Goal: Task Accomplishment & Management: Contribute content

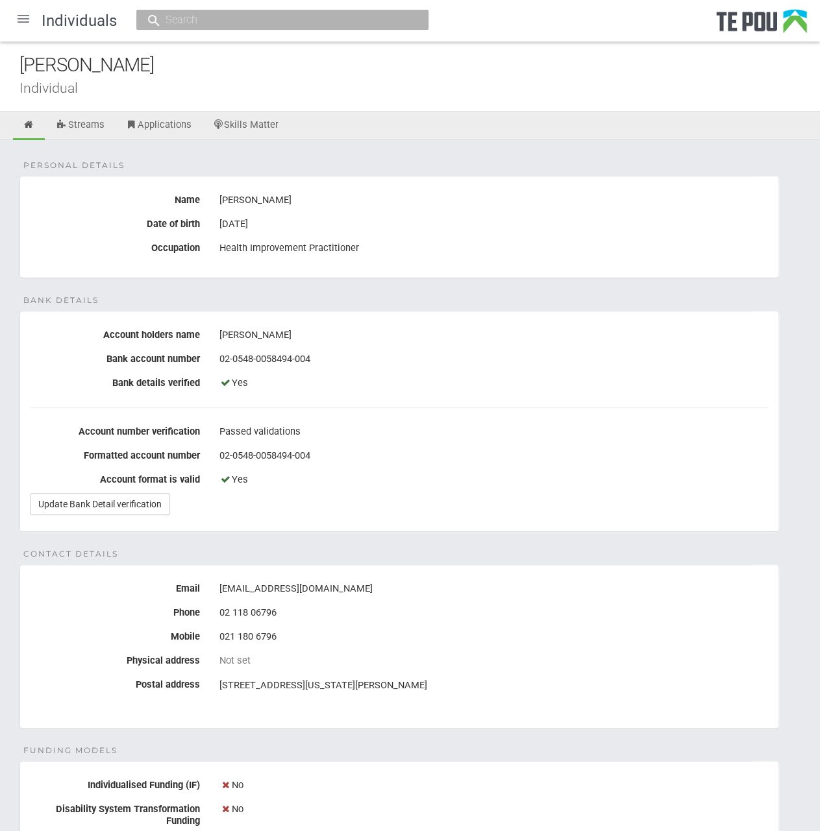
click at [23, 12] on div at bounding box center [23, 18] width 31 height 31
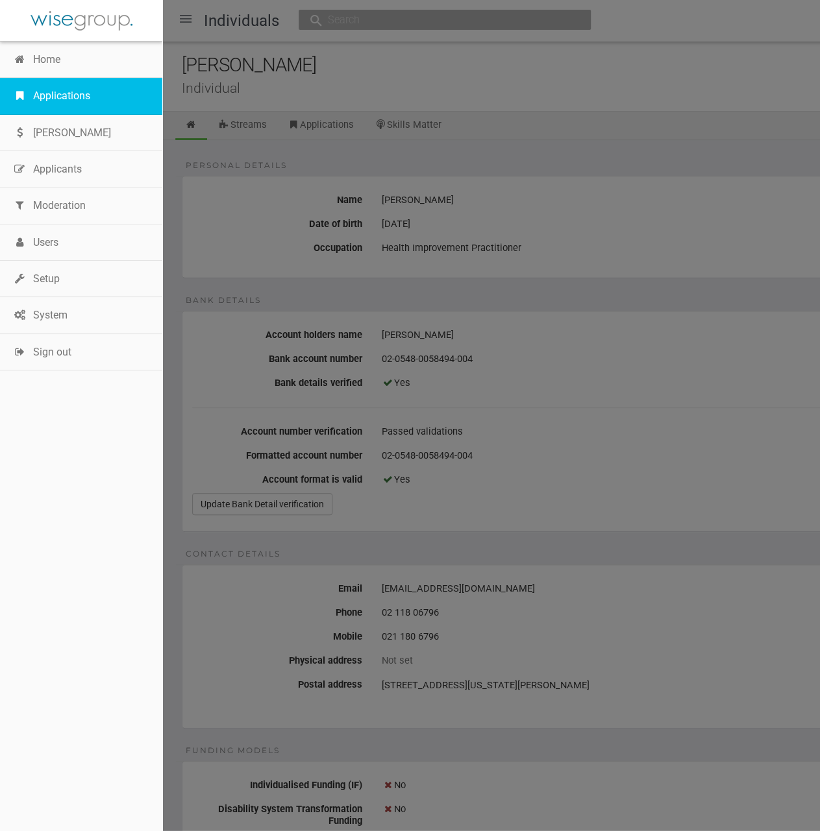
click at [82, 92] on link "Applications" at bounding box center [81, 96] width 162 height 36
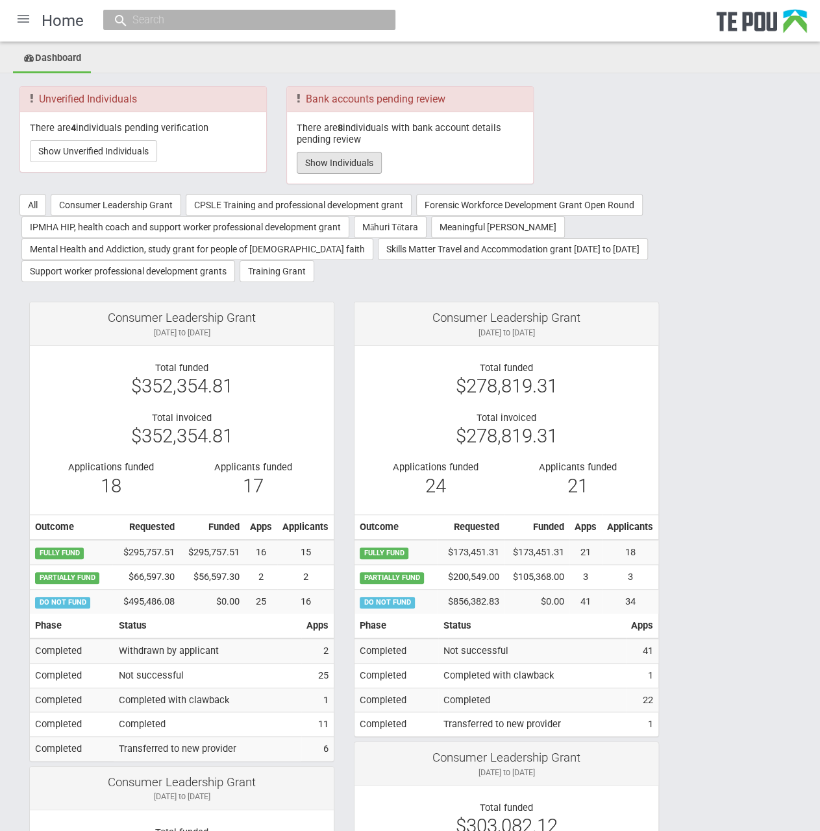
click at [356, 165] on button "Show Individuals" at bounding box center [339, 163] width 85 height 22
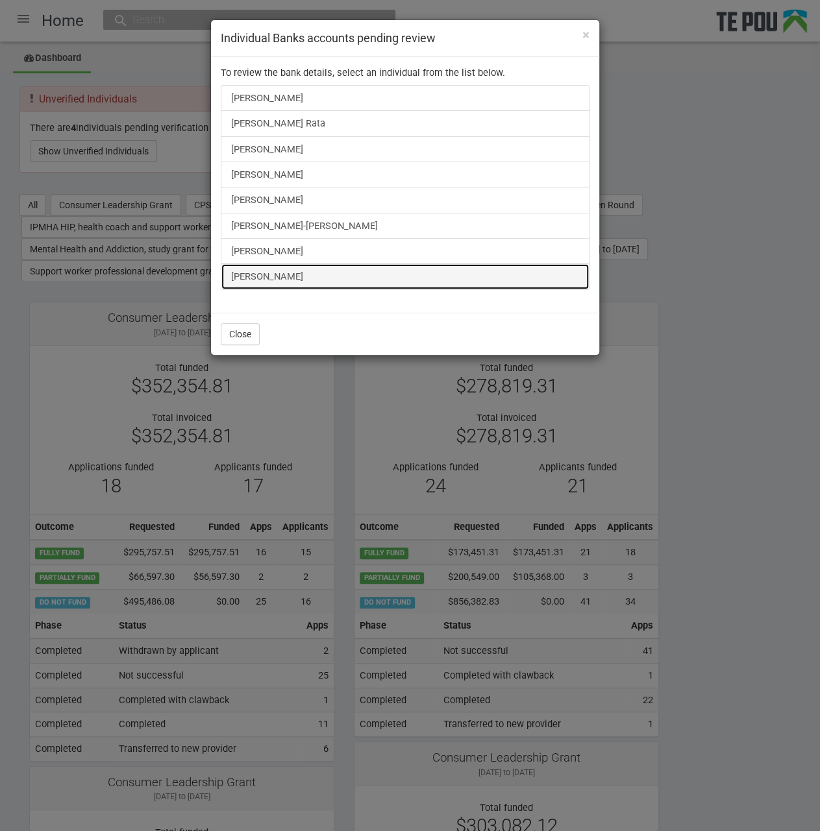
click at [259, 270] on link "[PERSON_NAME]" at bounding box center [405, 276] width 369 height 26
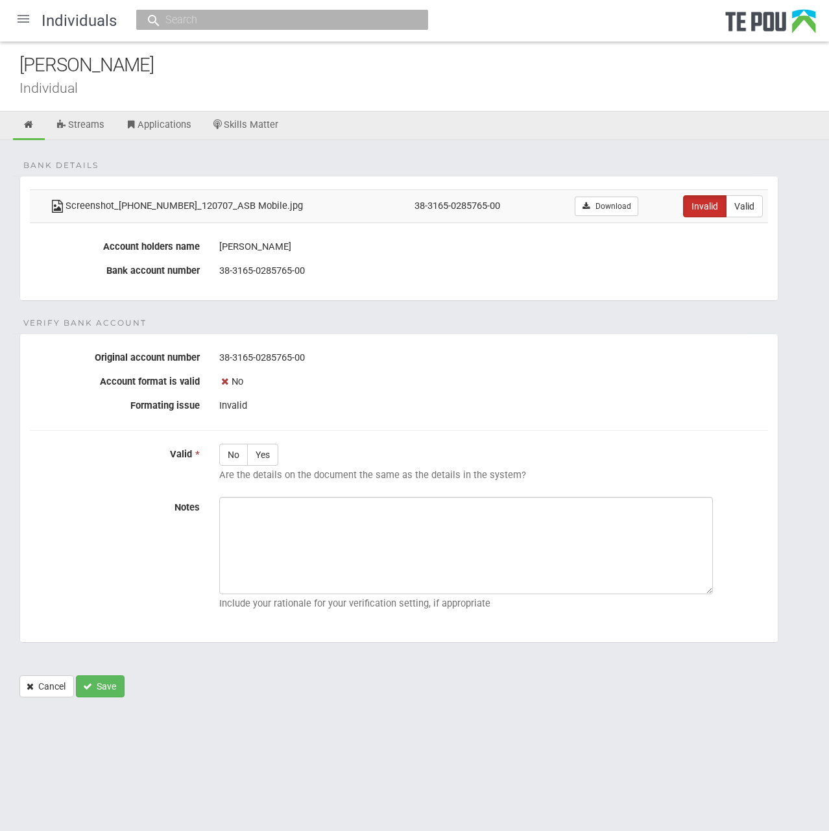
click at [23, 19] on div at bounding box center [23, 18] width 31 height 31
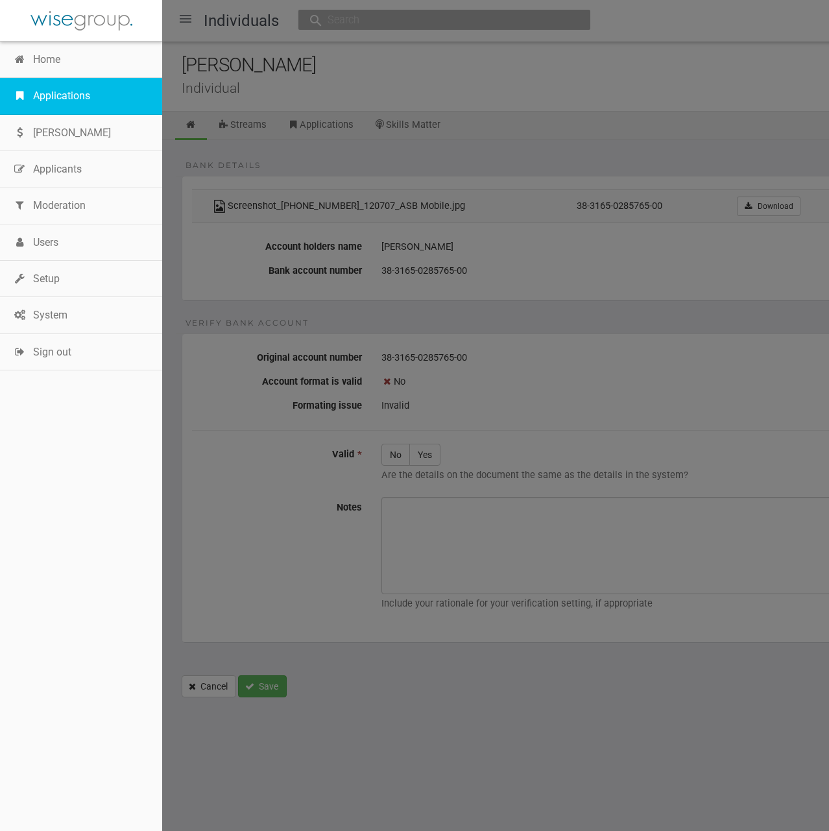
click at [73, 91] on link "Applications" at bounding box center [81, 96] width 162 height 36
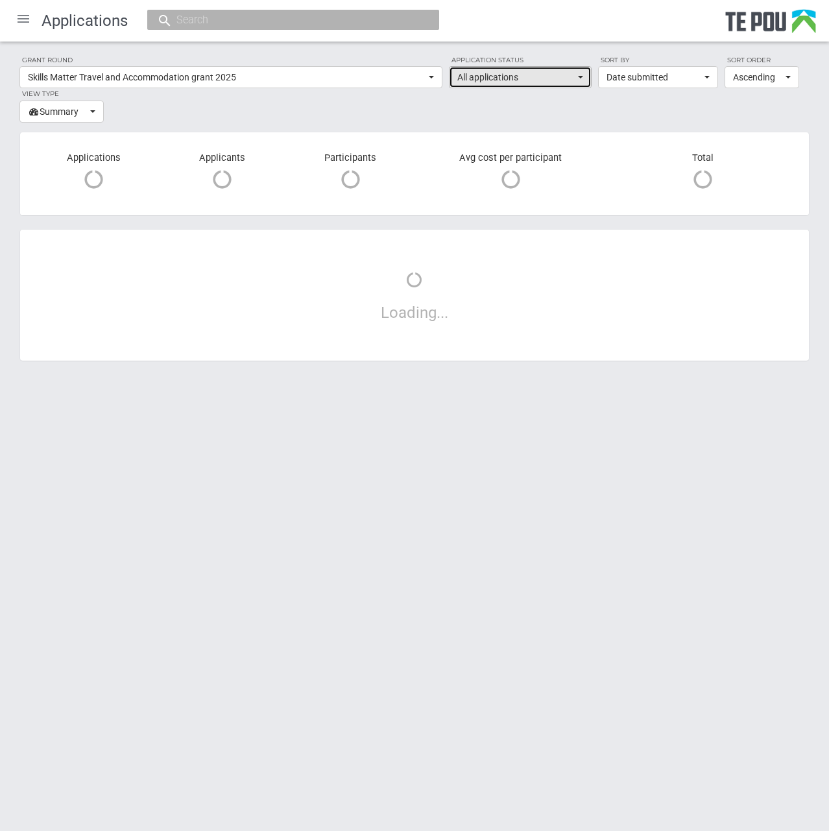
click at [555, 81] on span "All applications" at bounding box center [515, 77] width 117 height 13
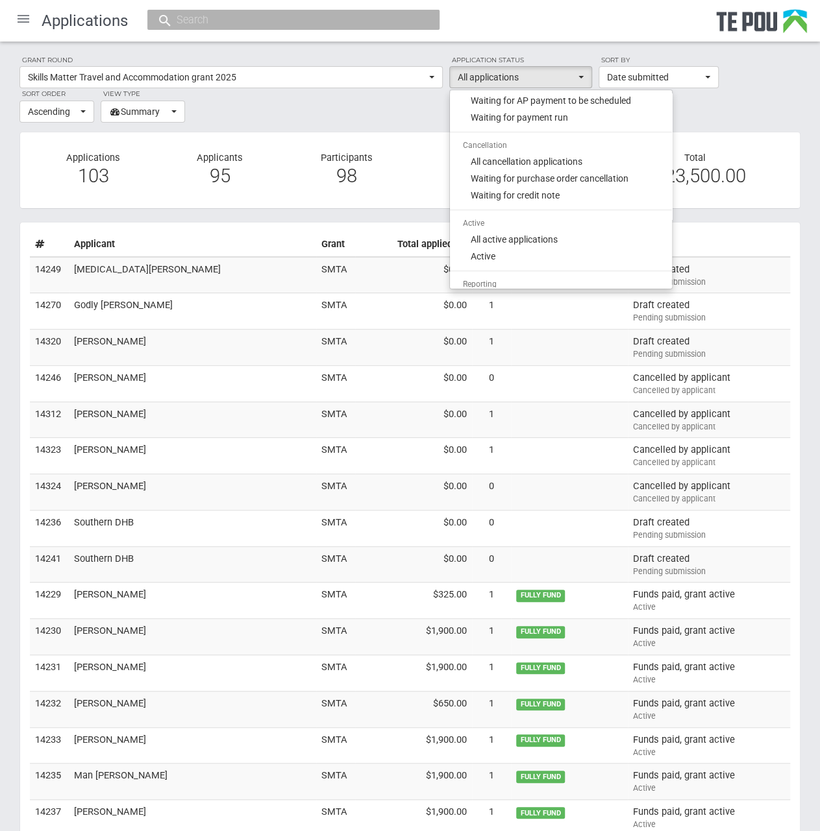
scroll to position [928, 0]
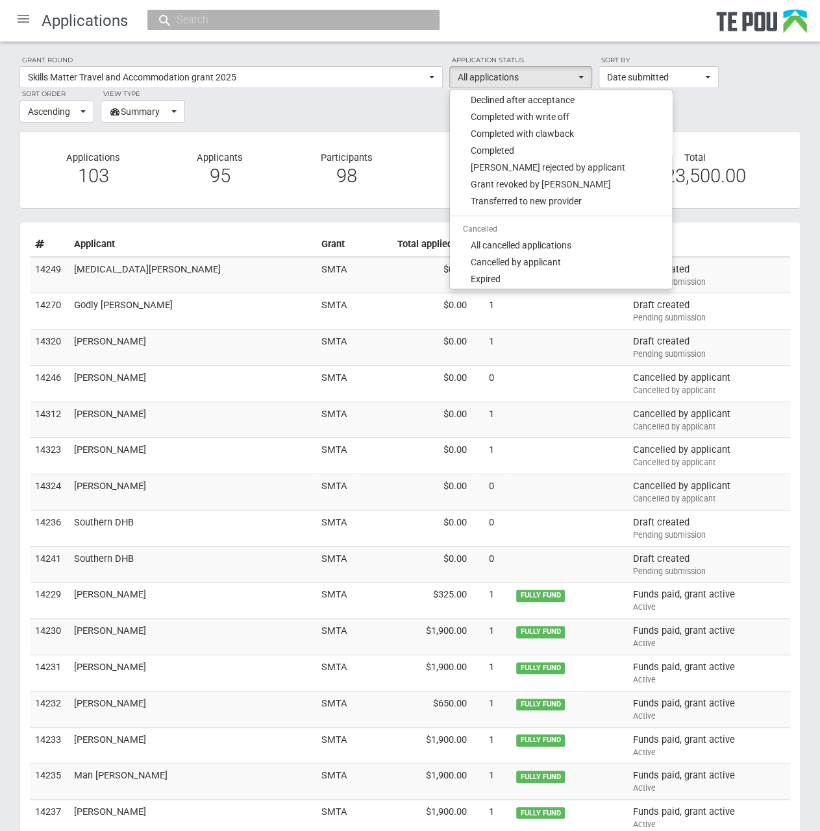
click at [18, 19] on div at bounding box center [23, 18] width 31 height 31
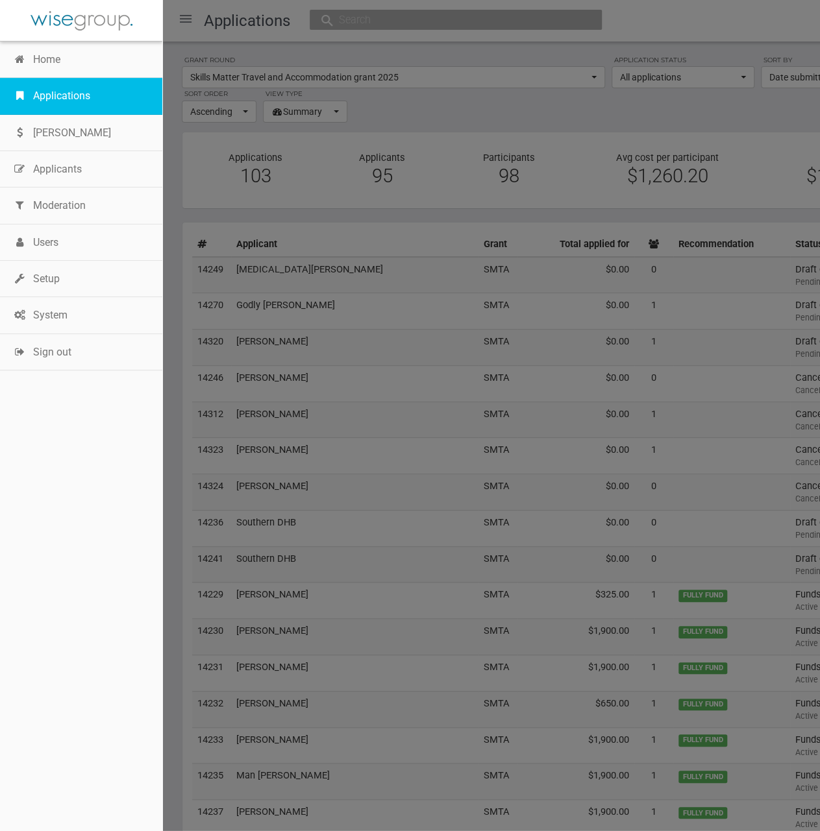
click at [36, 90] on link "Applications" at bounding box center [81, 96] width 162 height 36
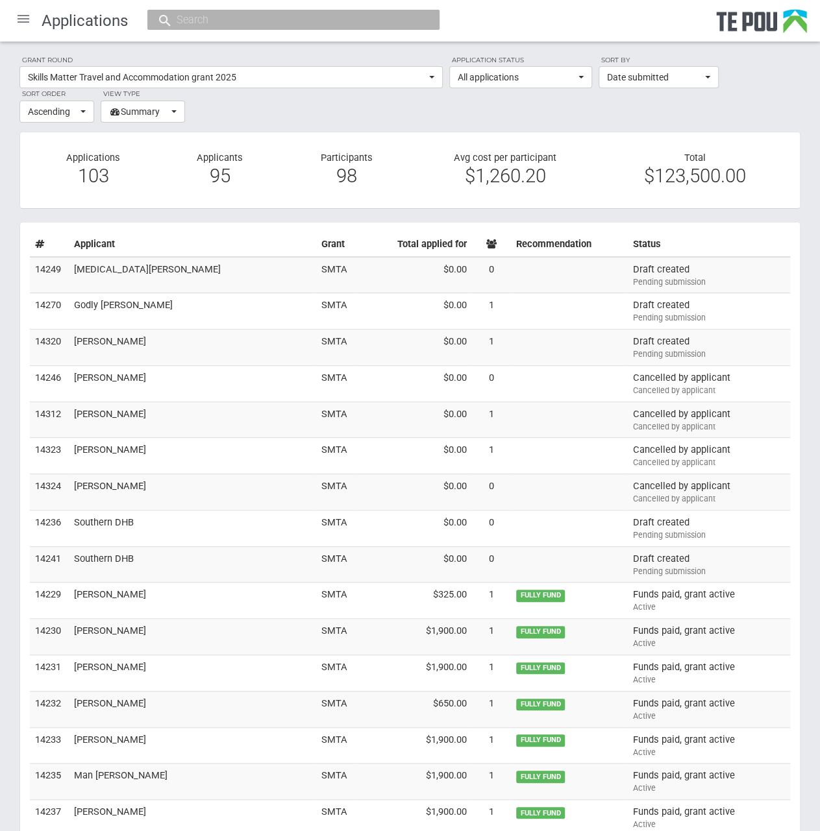
click at [25, 28] on div at bounding box center [23, 18] width 31 height 31
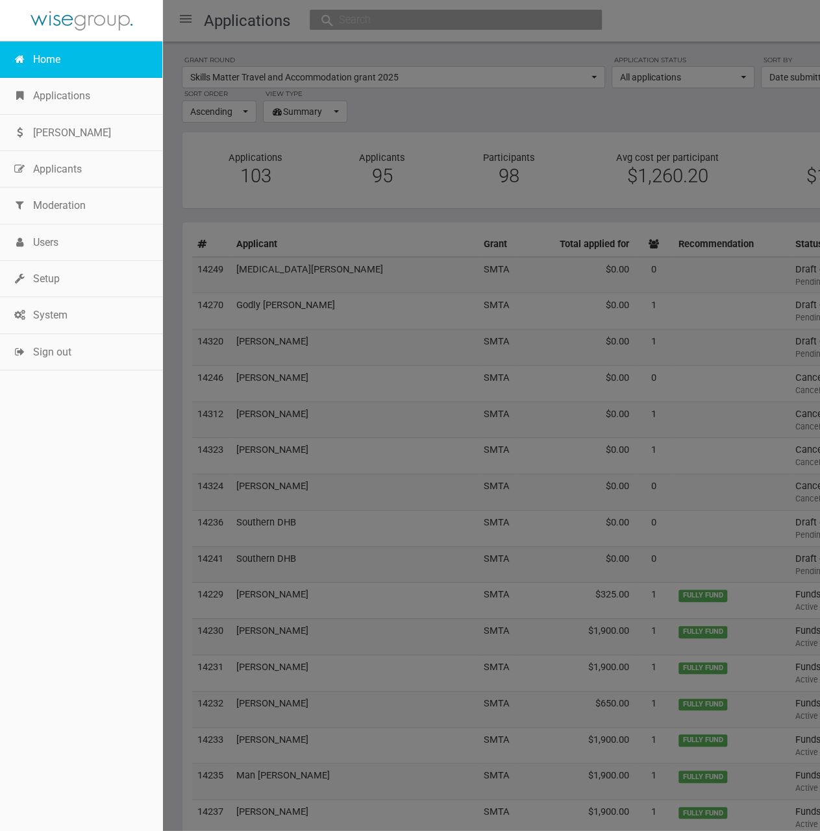
click at [26, 56] on link "Home" at bounding box center [81, 60] width 162 height 36
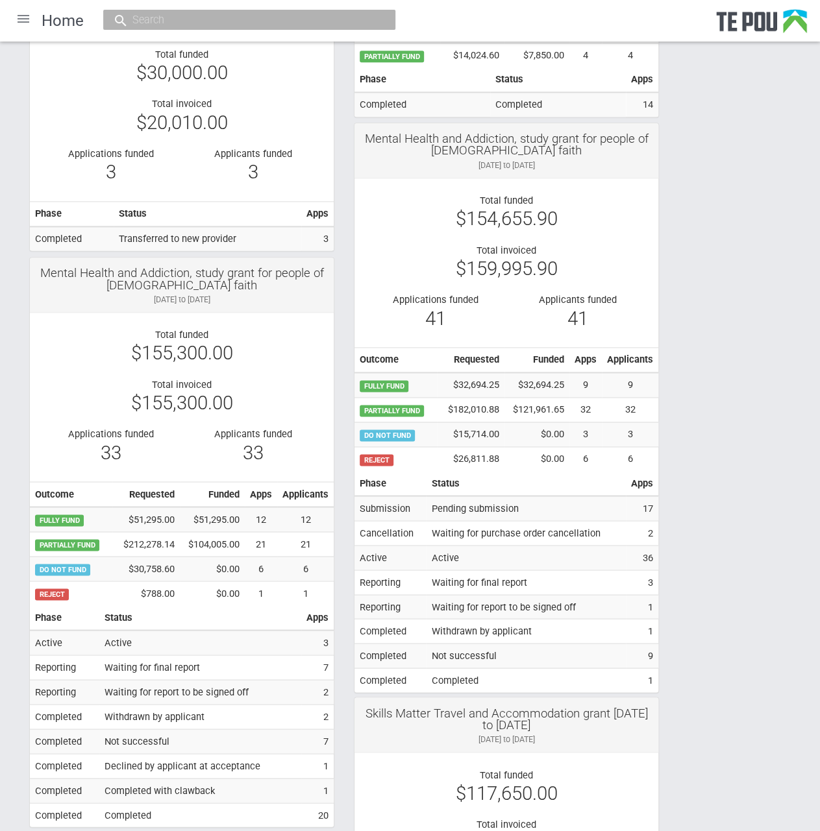
scroll to position [3153, 0]
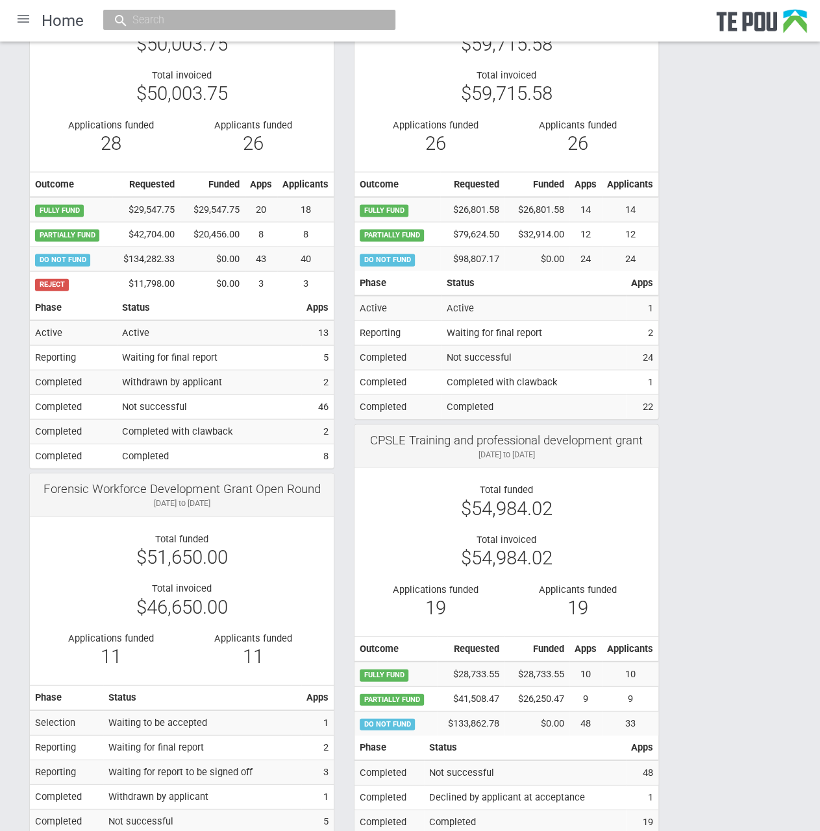
scroll to position [947, 0]
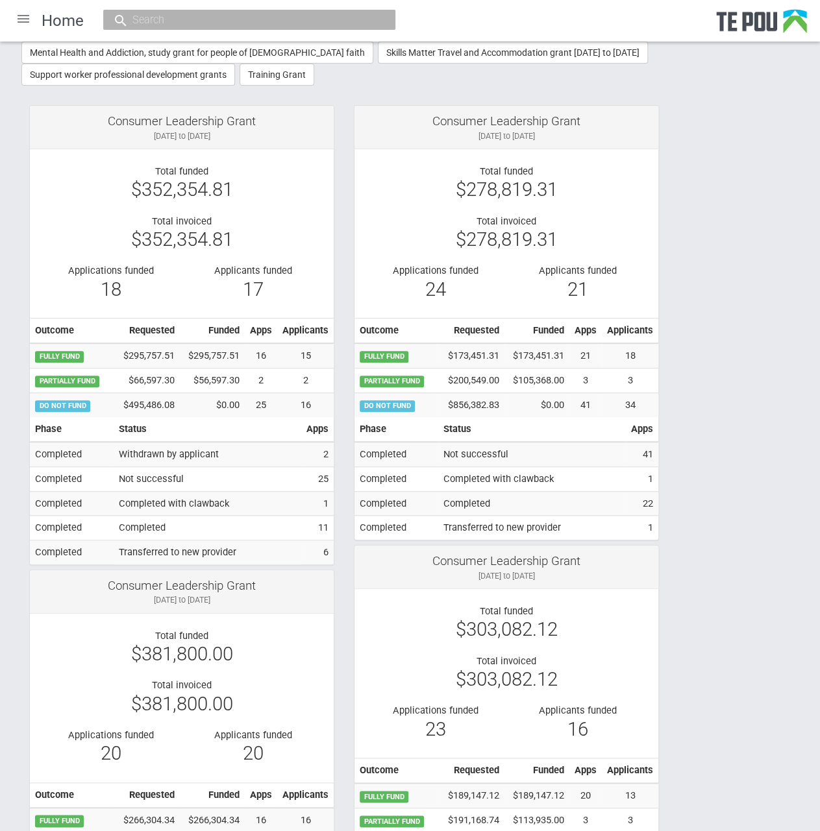
scroll to position [0, 0]
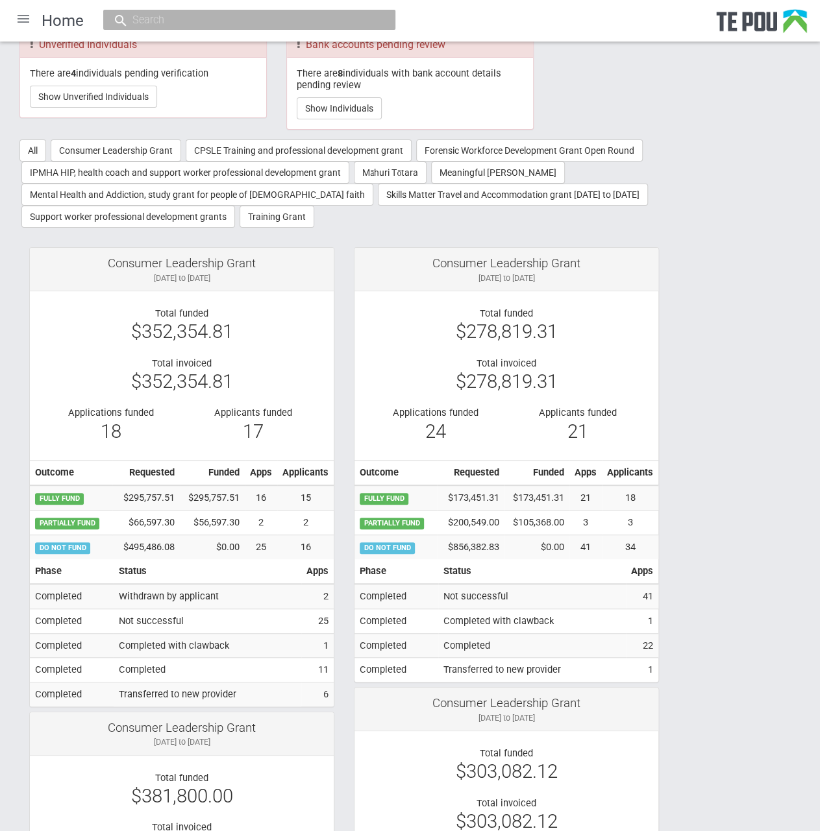
scroll to position [130, 0]
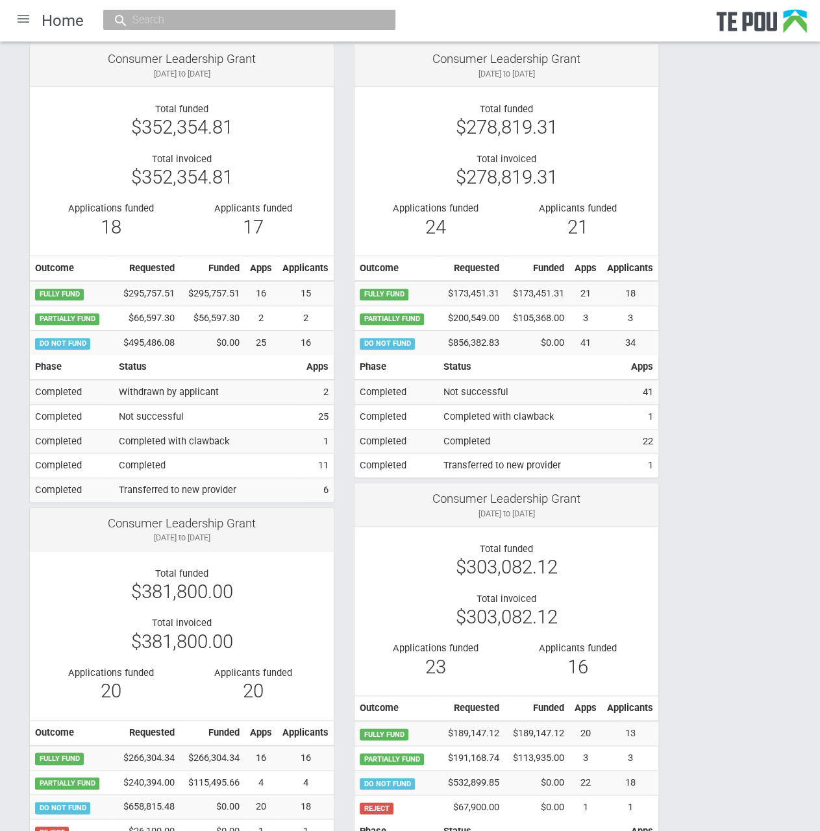
scroll to position [260, 0]
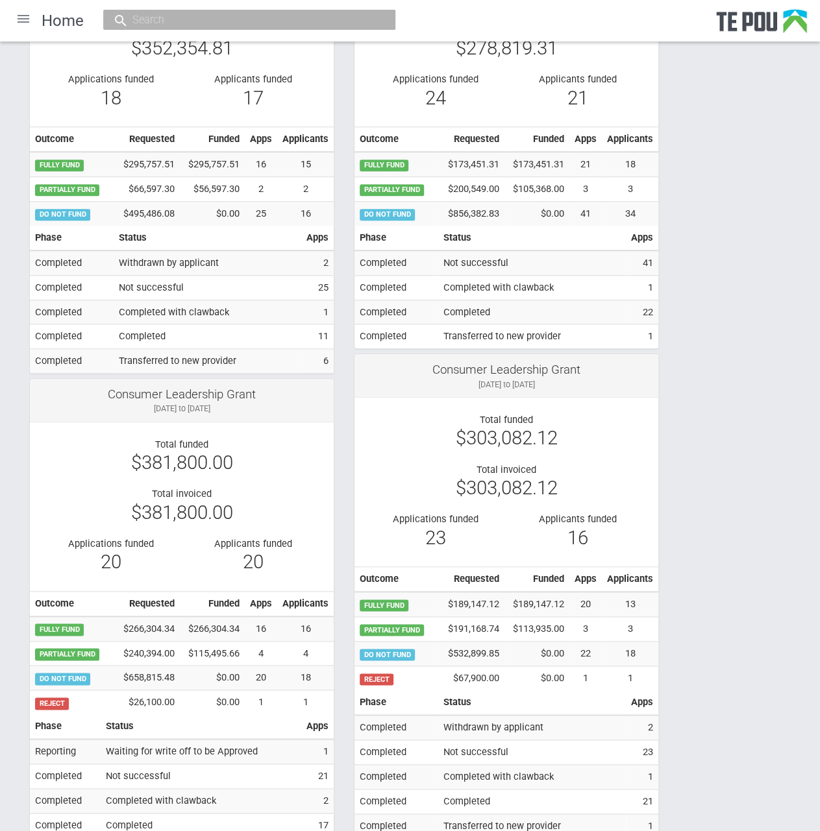
scroll to position [389, 0]
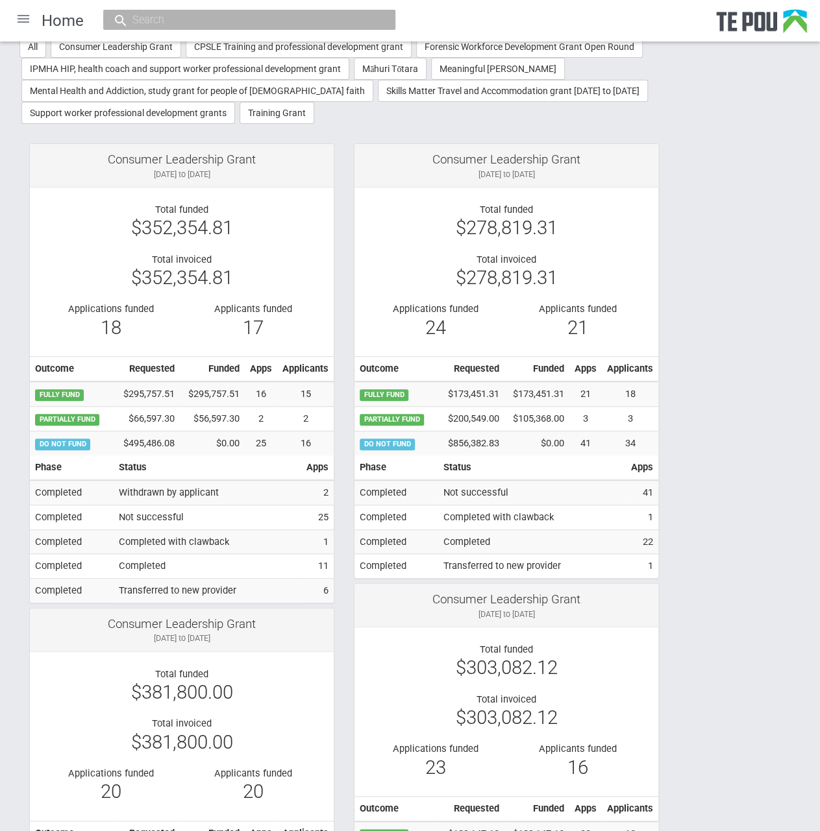
scroll to position [0, 0]
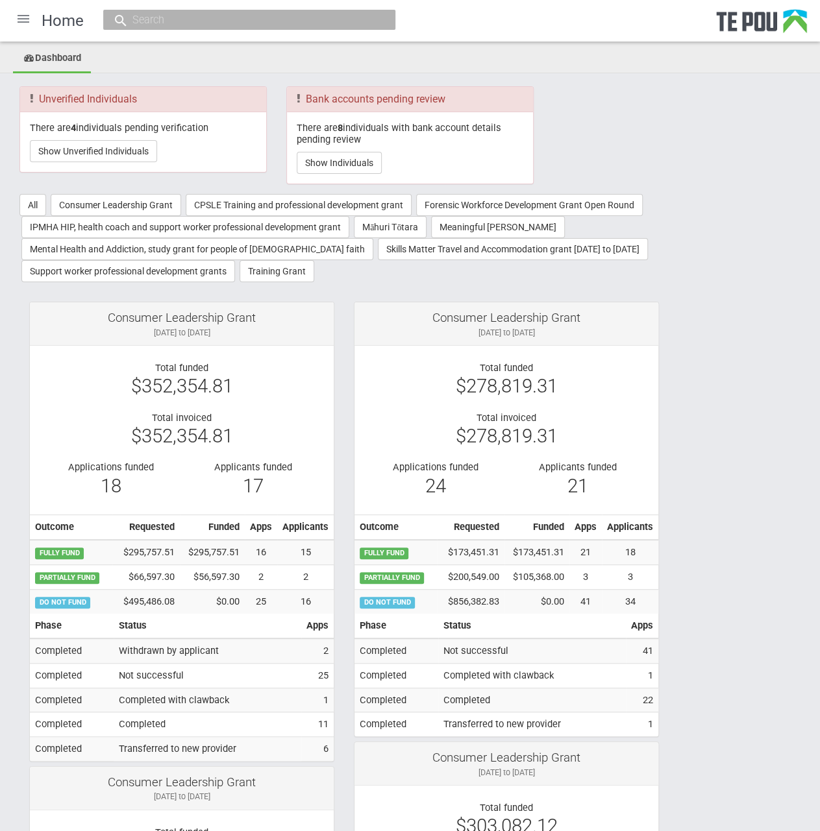
click at [23, 20] on div at bounding box center [23, 18] width 31 height 31
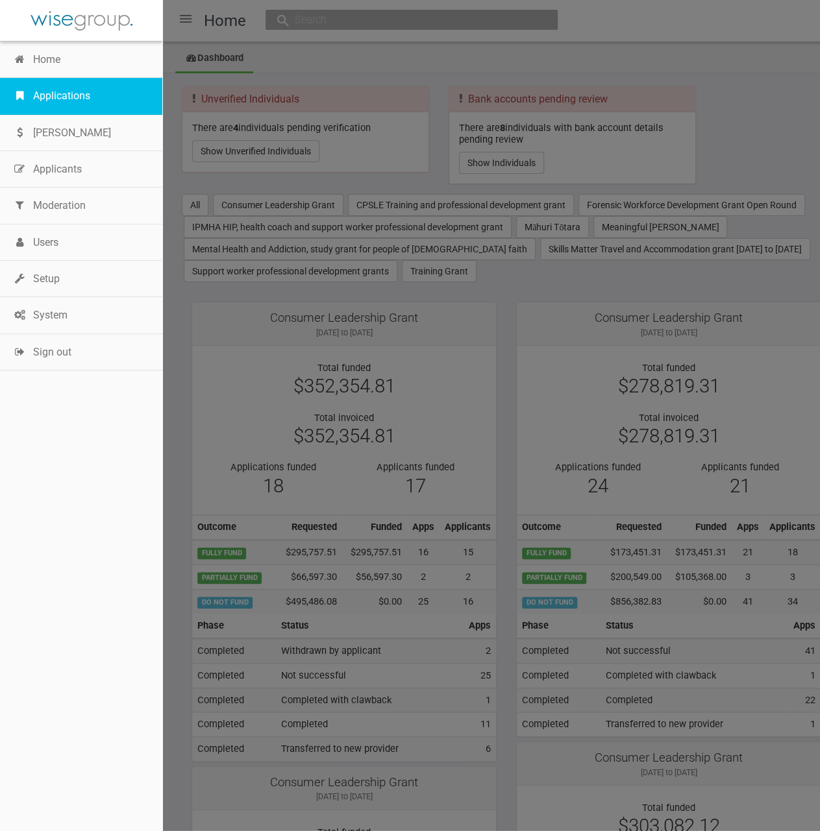
click at [53, 90] on link "Applications" at bounding box center [81, 96] width 162 height 36
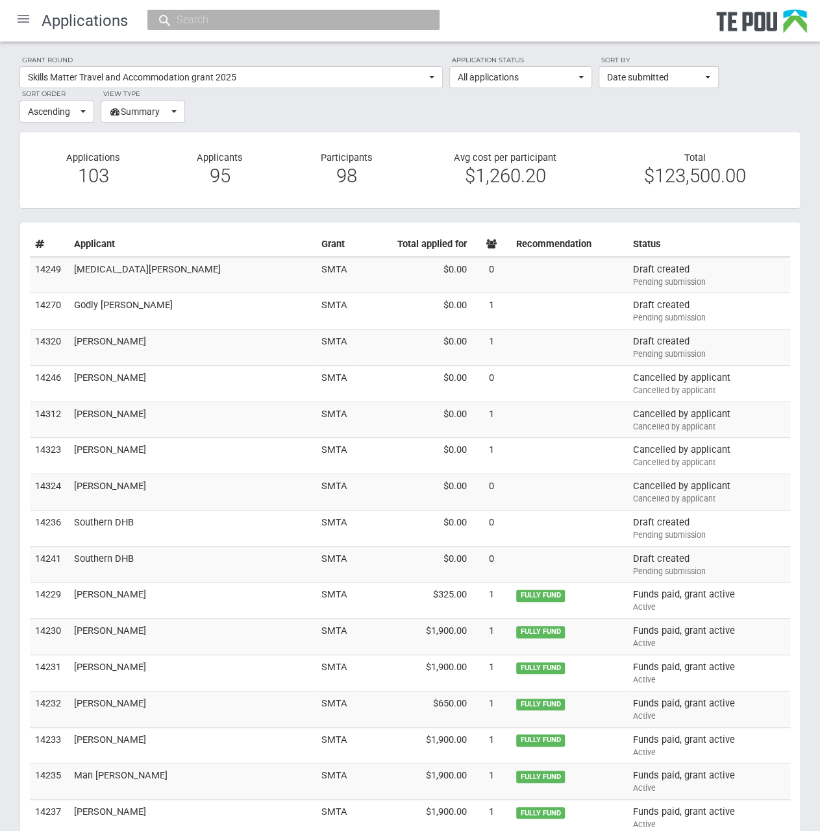
click at [207, 10] on div at bounding box center [293, 20] width 292 height 20
click at [209, 19] on input "text" at bounding box center [287, 20] width 228 height 14
paste input "[EMAIL_ADDRESS][DOMAIN_NAME]"
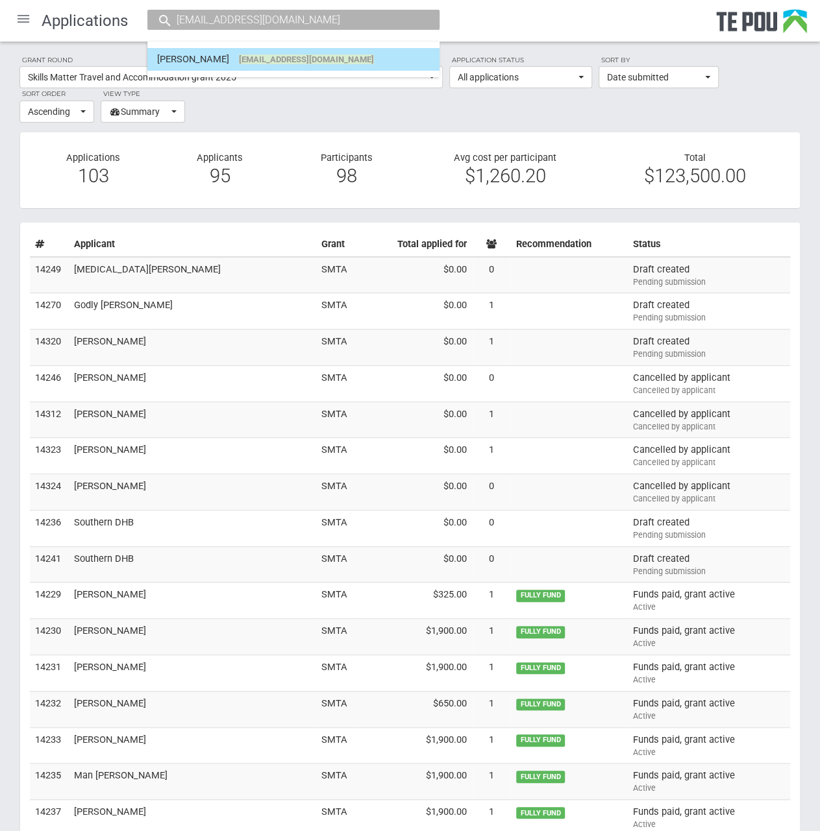
type input "[EMAIL_ADDRESS][DOMAIN_NAME]"
click at [355, 53] on link "[PERSON_NAME] [EMAIL_ADDRESS][DOMAIN_NAME]" at bounding box center [293, 59] width 273 height 20
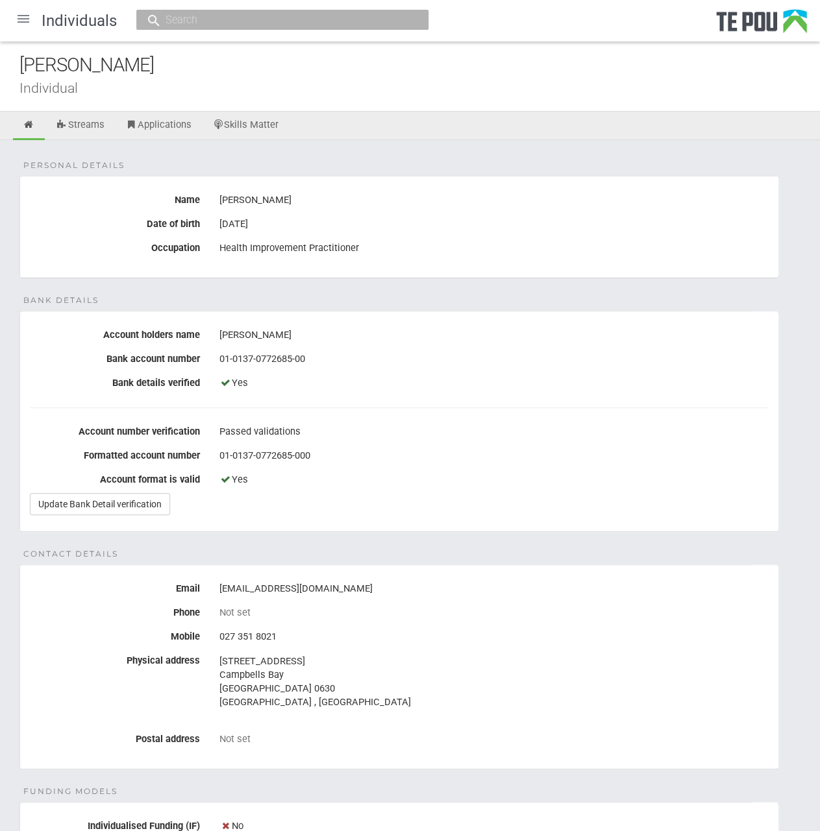
drag, startPoint x: 572, startPoint y: 508, endPoint x: 559, endPoint y: 497, distance: 17.0
click at [572, 507] on fieldset "Bank details Account holders name E J Vukovich Bank account number 01-0137-0772…" at bounding box center [398, 421] width 759 height 221
click at [90, 125] on link "Streams" at bounding box center [80, 126] width 68 height 29
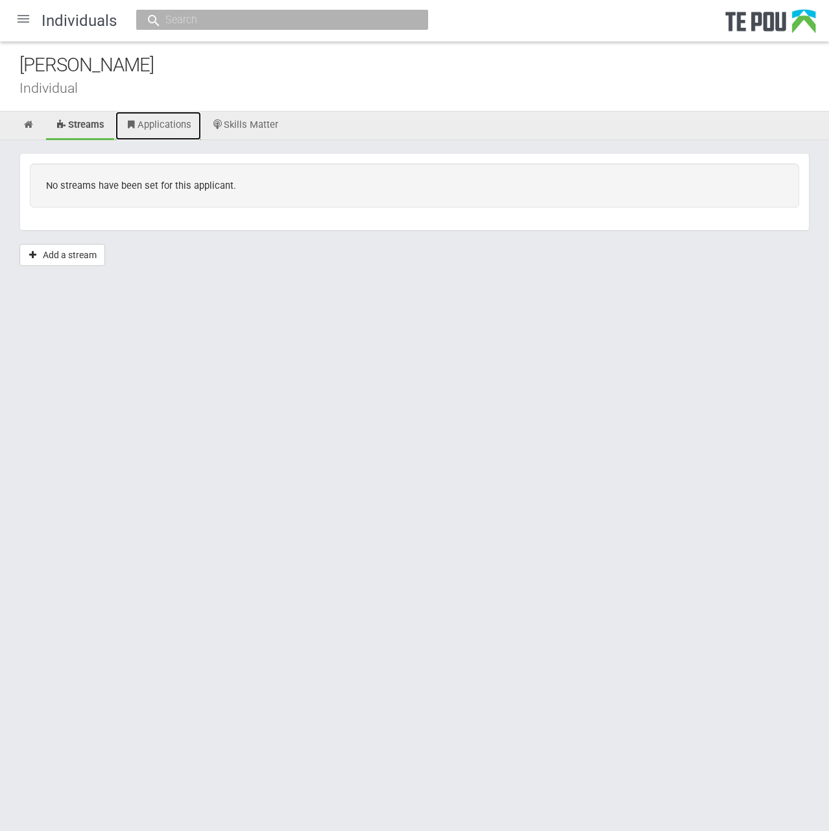
click at [160, 128] on link "Applications" at bounding box center [158, 126] width 86 height 29
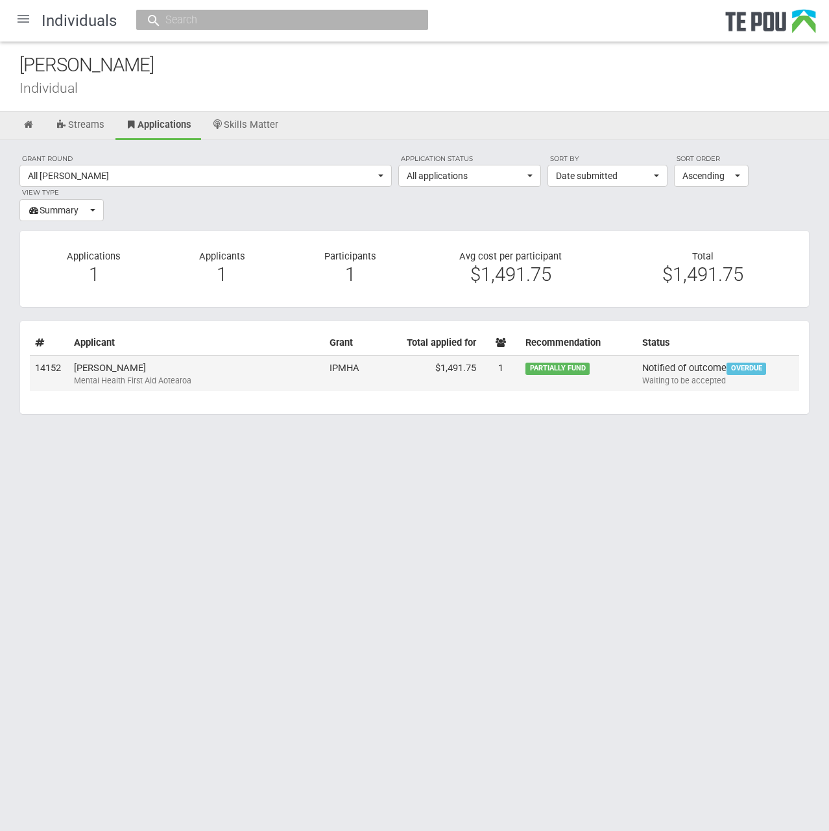
click at [193, 375] on div "Mental Health First Aid Aotearoa" at bounding box center [196, 381] width 245 height 12
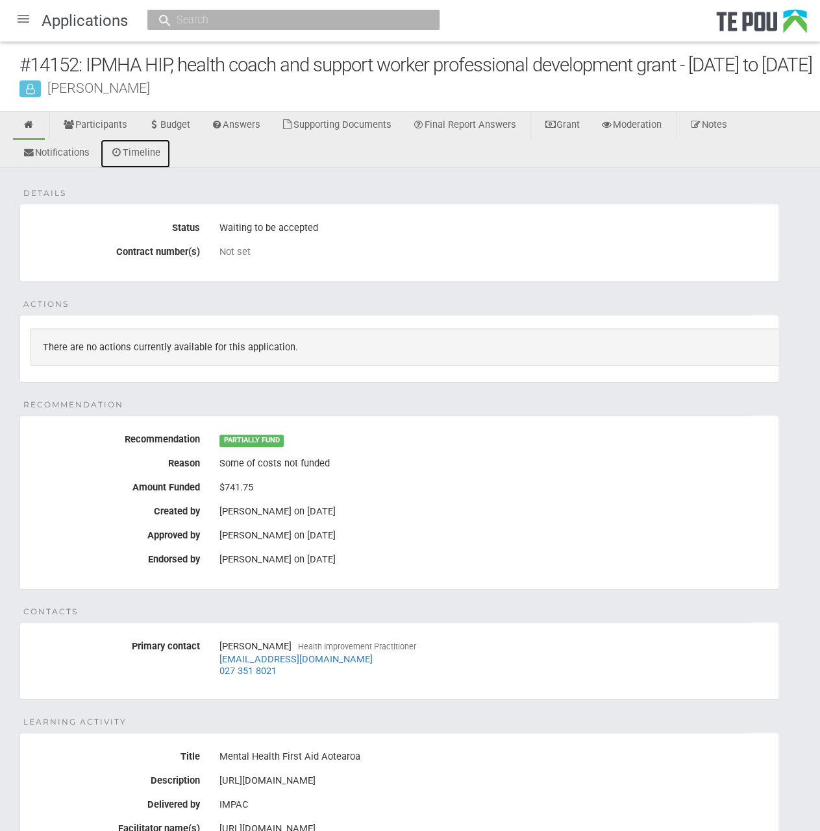
click at [132, 168] on link "Timeline" at bounding box center [135, 154] width 69 height 29
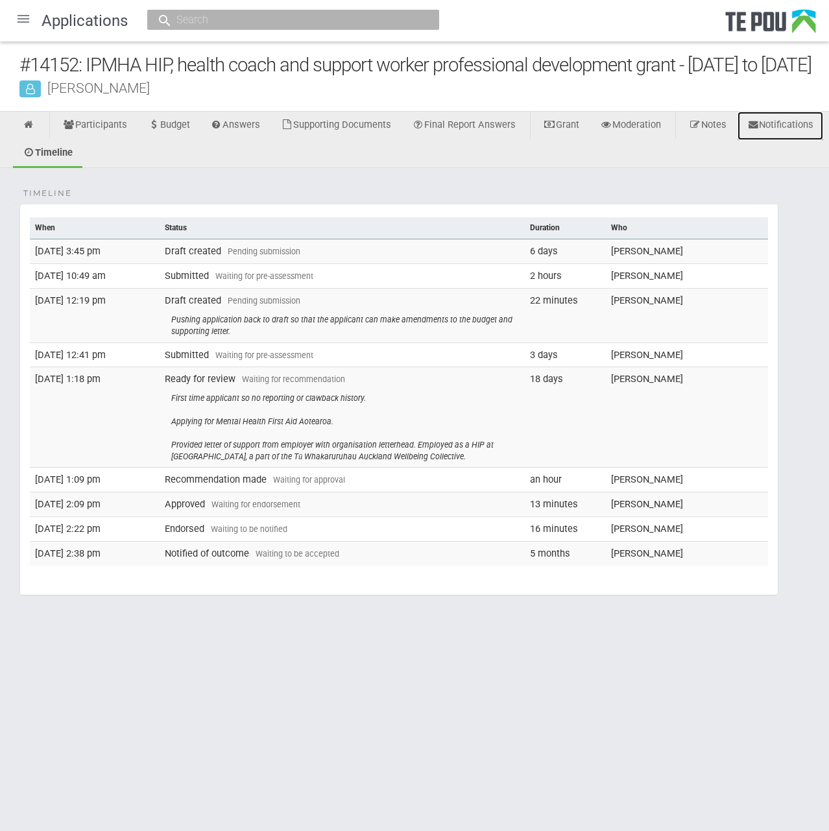
click at [738, 140] on link "Notifications" at bounding box center [781, 126] width 86 height 29
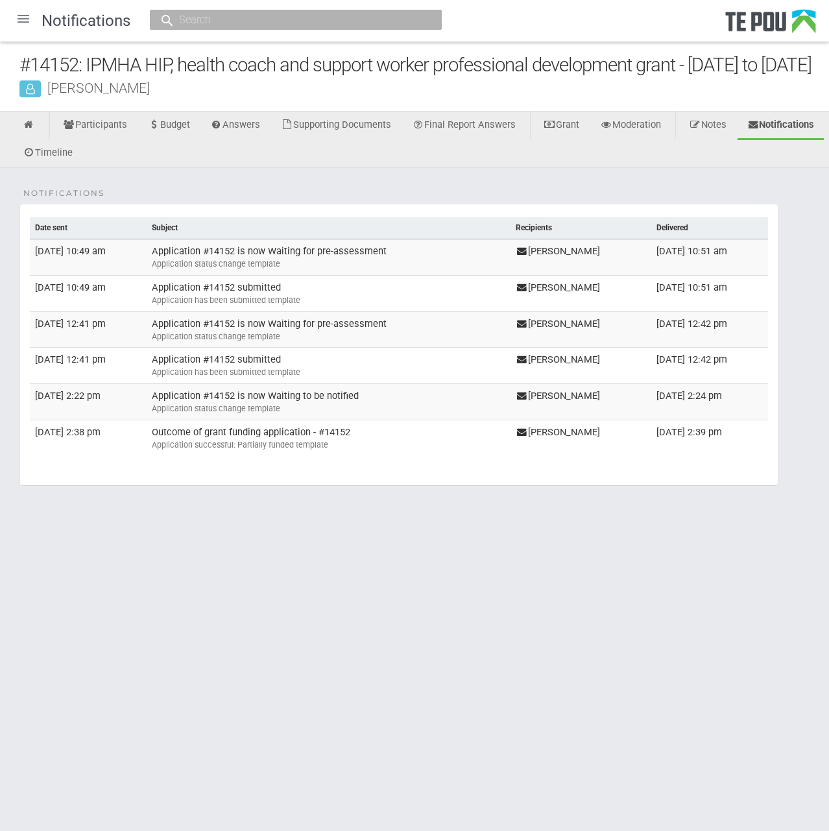
click at [507, 564] on body "Home Applications [PERSON_NAME] Applicants Organisations Individuals Moderation…" at bounding box center [414, 282] width 829 height 564
click at [285, 221] on div "Notifications Date sent Subject Recipients Delivered [DATE] 10:49 am Applicatio…" at bounding box center [414, 349] width 829 height 363
click at [733, 140] on link "Notes" at bounding box center [707, 126] width 57 height 29
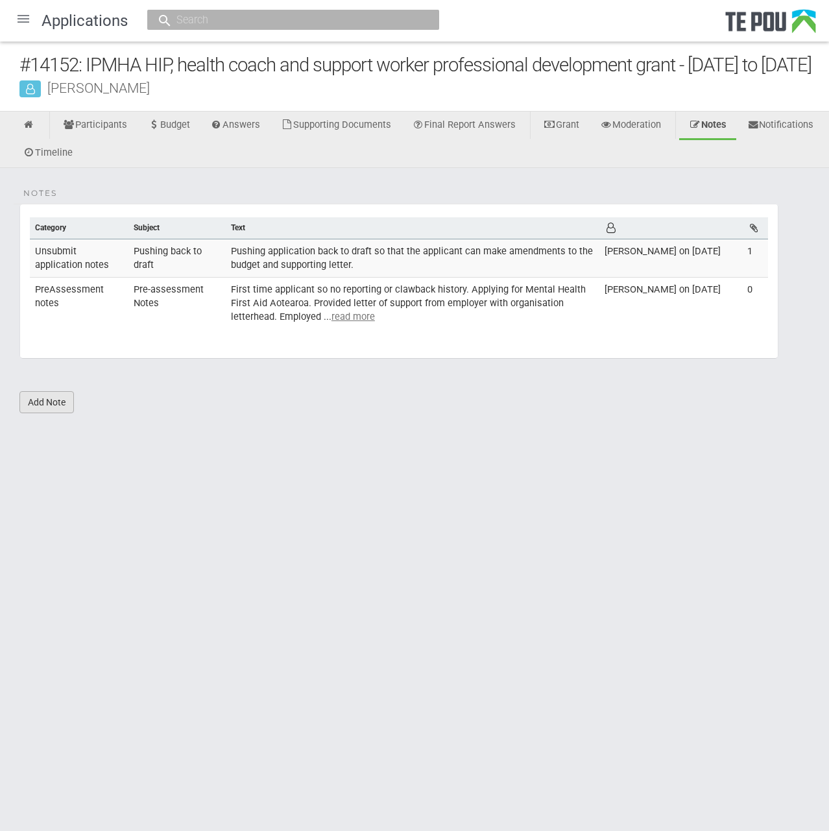
click at [46, 413] on link "Add Note" at bounding box center [46, 402] width 55 height 22
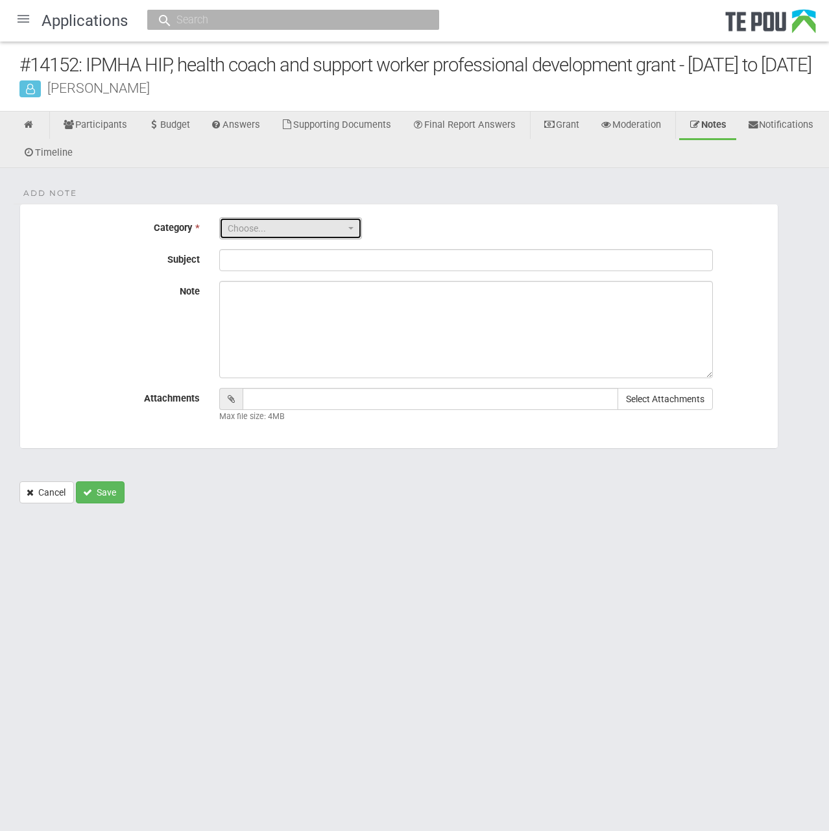
click at [344, 235] on span "Choose..." at bounding box center [286, 228] width 117 height 13
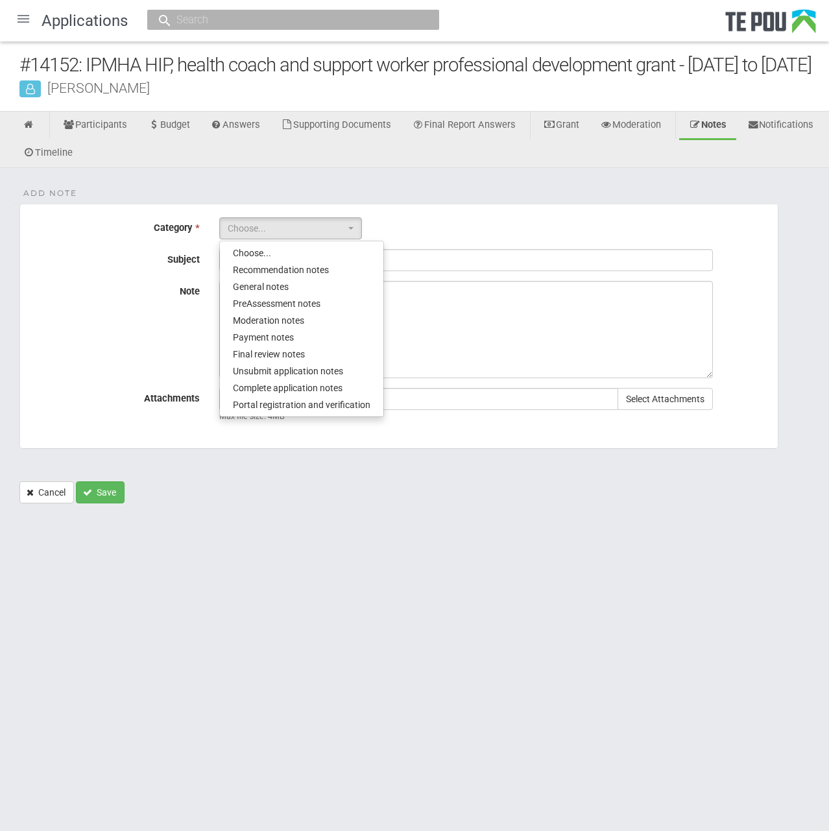
click at [126, 363] on div "Note" at bounding box center [399, 329] width 758 height 97
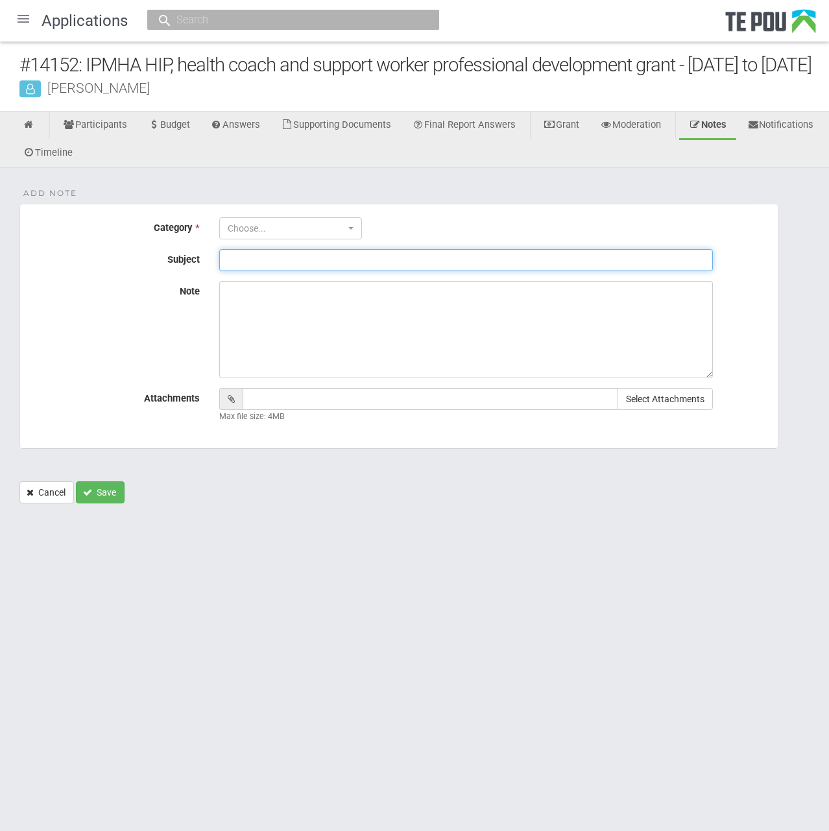
click at [384, 271] on input "Subject" at bounding box center [466, 260] width 494 height 22
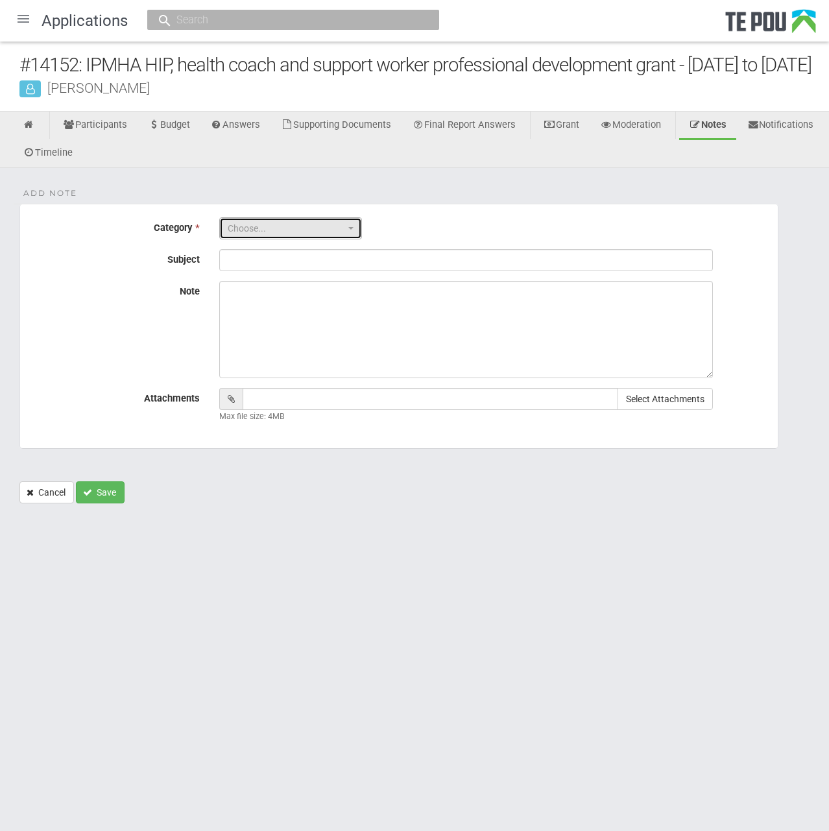
click at [322, 235] on span "Choose..." at bounding box center [286, 228] width 117 height 13
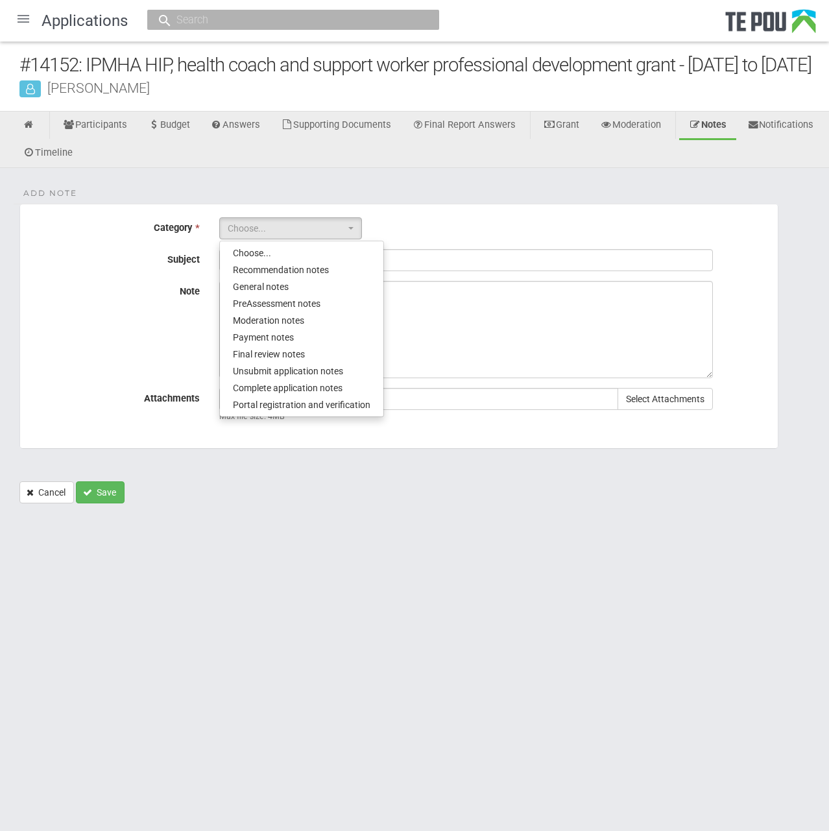
click at [432, 223] on div "Add Note Category * Choose... Choose... Recommendation notes General notes PreA…" at bounding box center [414, 342] width 829 height 348
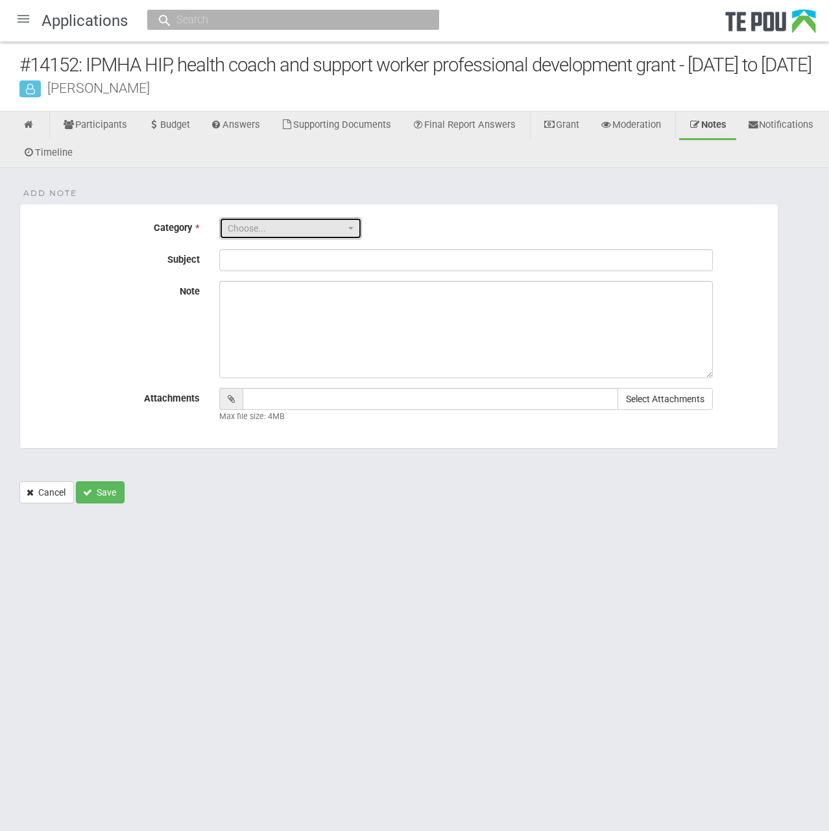
click at [335, 239] on button "Choose..." at bounding box center [290, 228] width 143 height 22
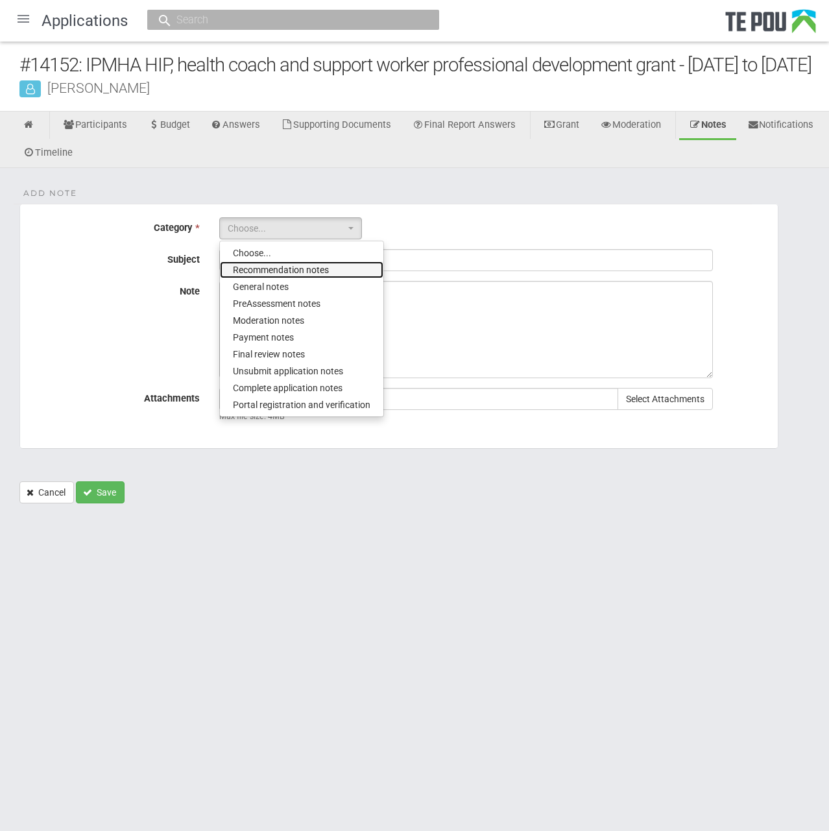
click at [345, 278] on link "Recommendation notes" at bounding box center [302, 269] width 164 height 17
select select "4"
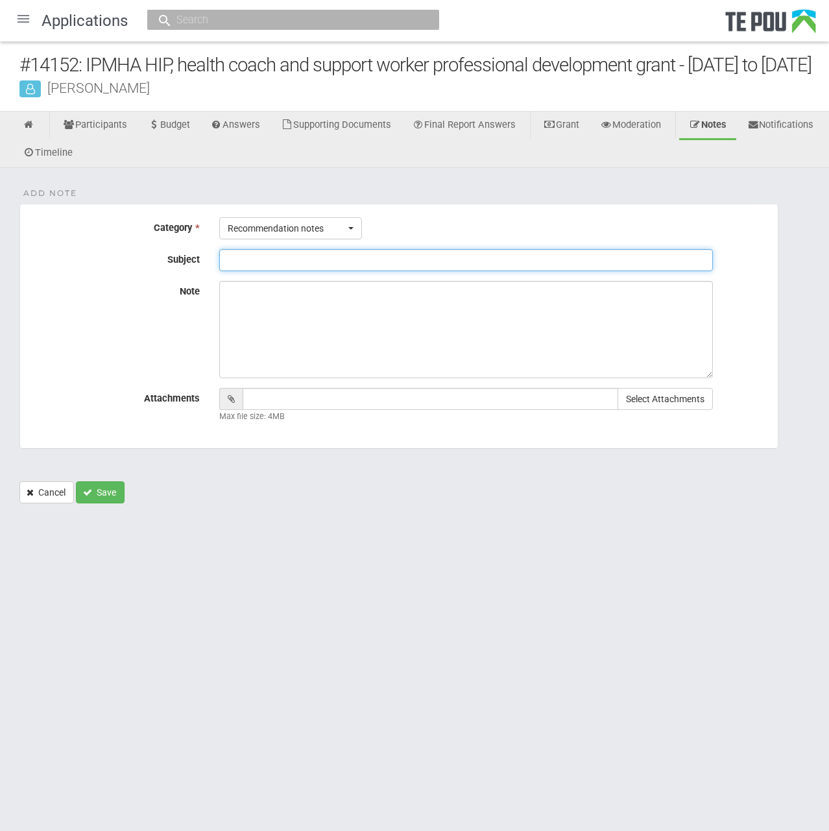
click at [294, 271] on input "Subject" at bounding box center [466, 260] width 494 height 22
click at [127, 297] on label "Note" at bounding box center [114, 289] width 189 height 16
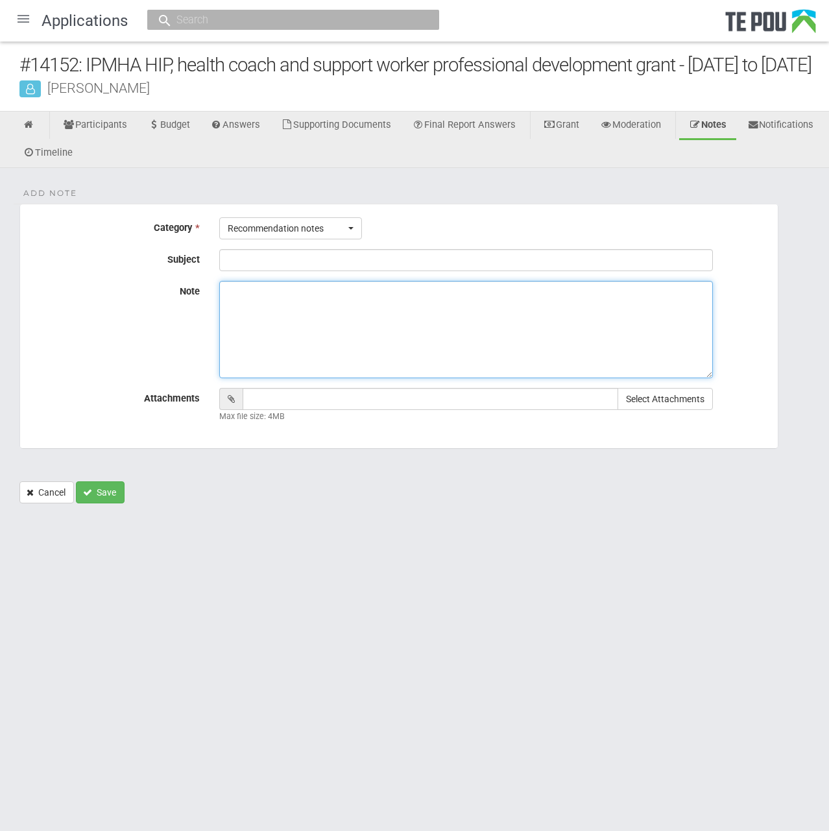
click at [219, 310] on textarea "Note" at bounding box center [466, 329] width 494 height 97
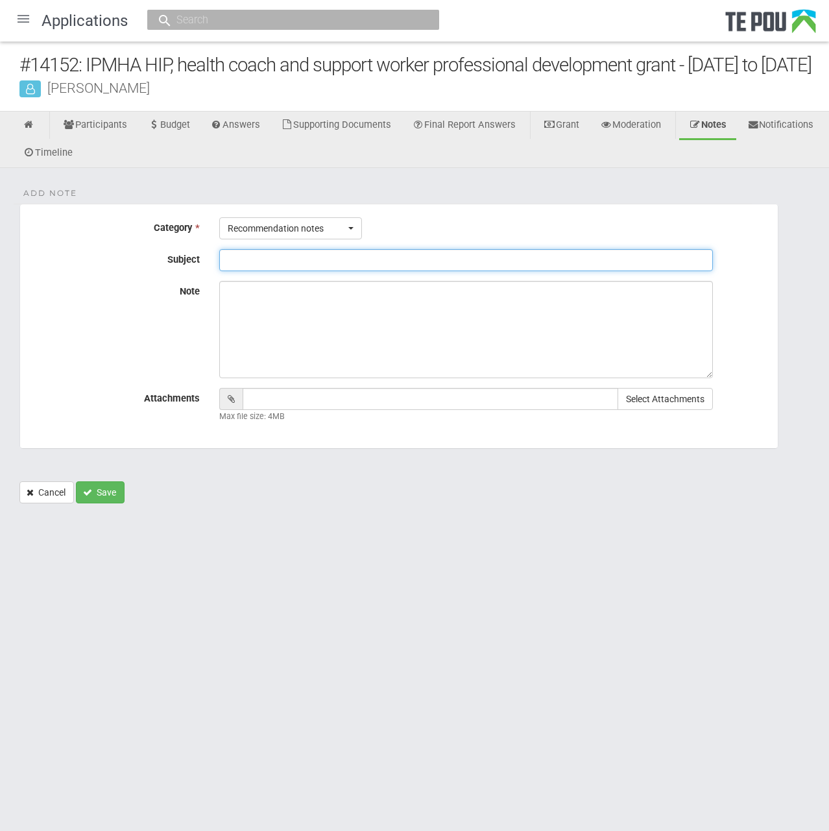
click at [239, 271] on input "Subject" at bounding box center [466, 260] width 494 height 22
click at [317, 271] on input "Subject" at bounding box center [466, 260] width 494 height 22
click at [149, 690] on html "Home Applications [PERSON_NAME] Applicants Organisations Individuals Moderation…" at bounding box center [414, 415] width 829 height 831
click at [282, 271] on input "Subject" at bounding box center [466, 260] width 494 height 22
click at [484, 207] on div "Add Note Category * Recommendation notes Choose... Recommendation notes General…" at bounding box center [414, 342] width 829 height 348
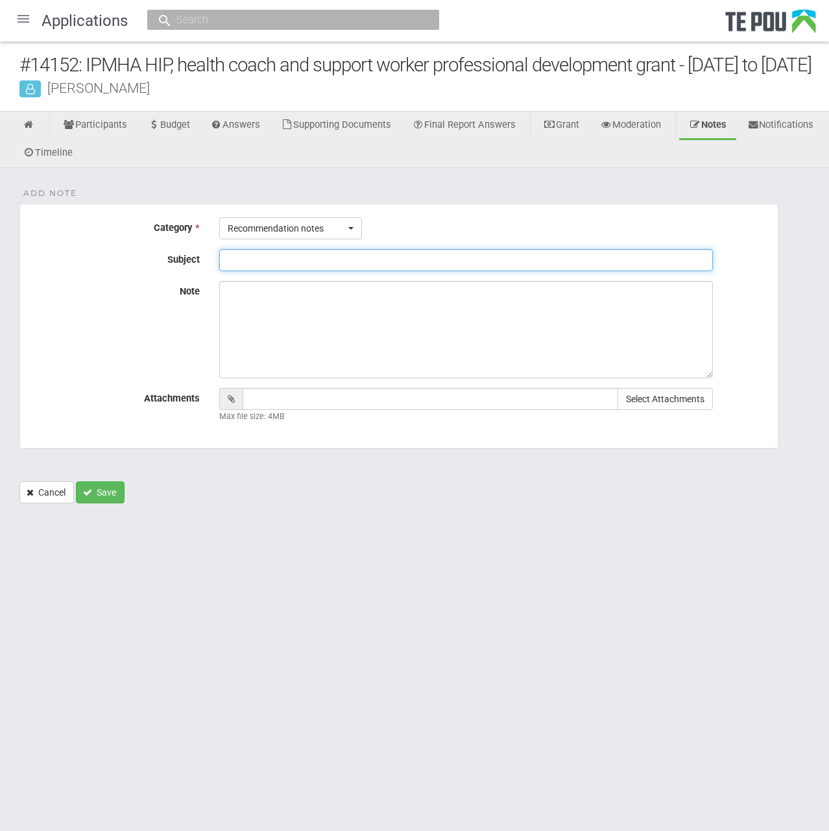
click at [321, 271] on input "Subject" at bounding box center [466, 260] width 494 height 22
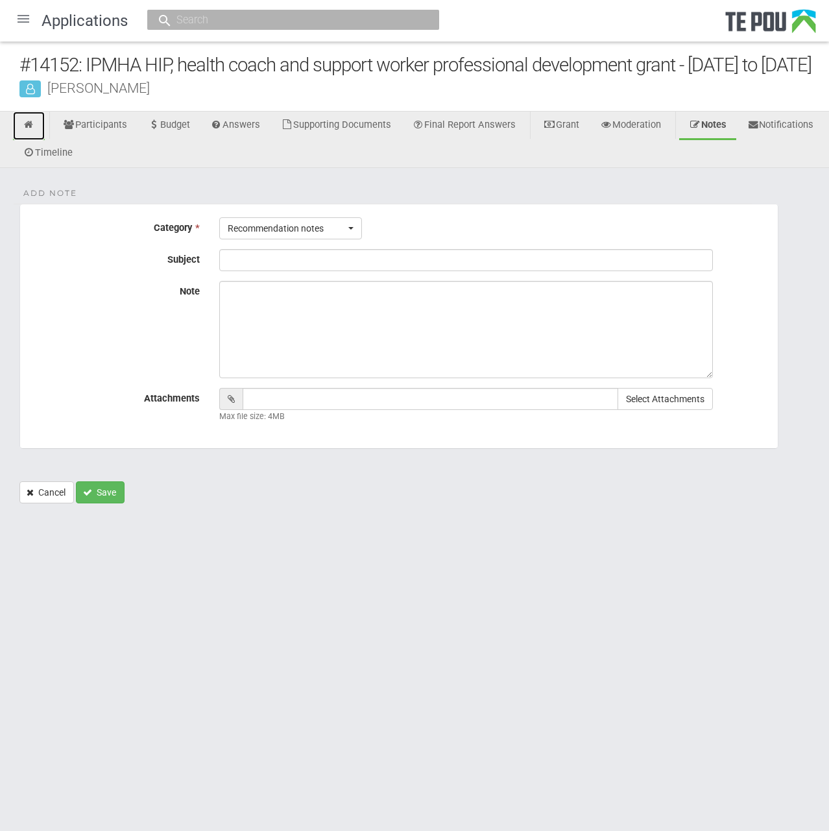
click at [35, 140] on link at bounding box center [29, 126] width 32 height 29
select select "4"
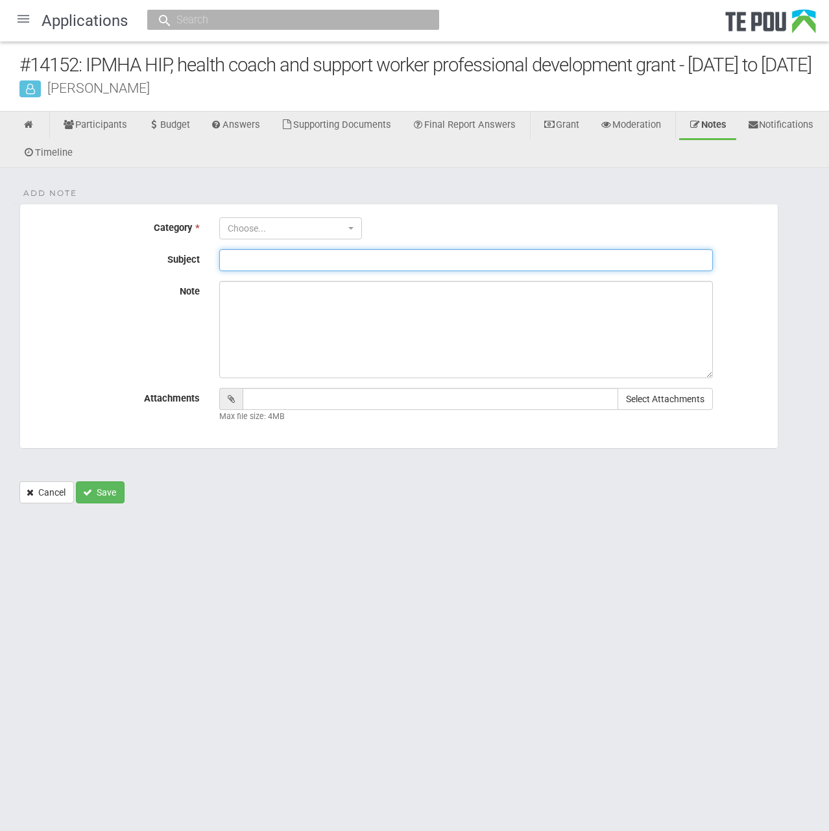
click at [283, 271] on input "Subject" at bounding box center [466, 260] width 494 height 22
click at [383, 271] on input "Subject" at bounding box center [466, 260] width 494 height 22
type input "F"
type input "Follow up note"
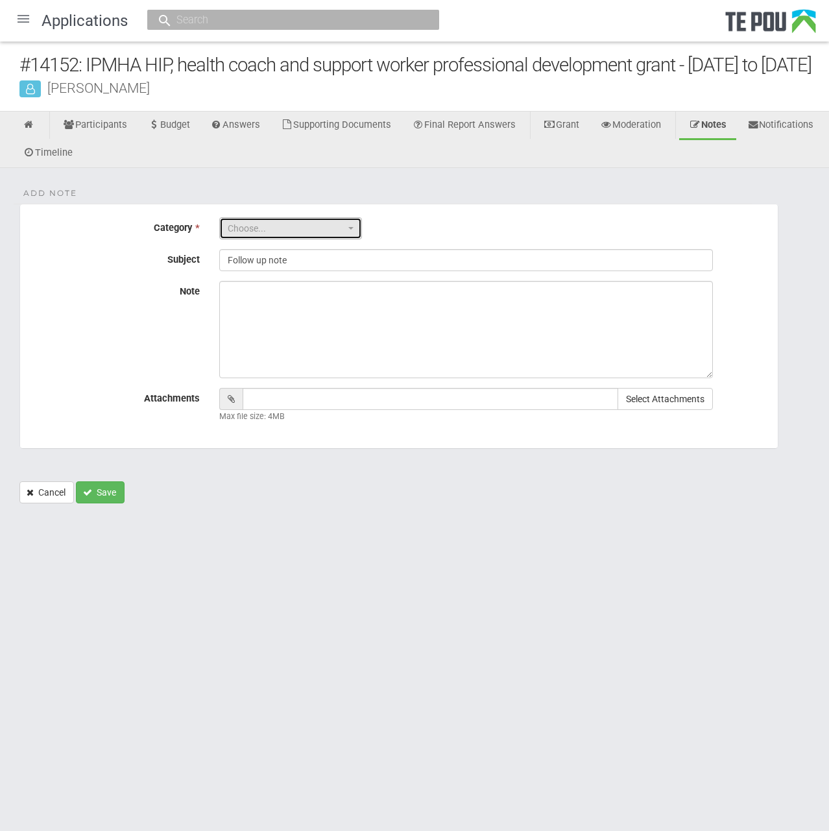
click at [336, 239] on button "Choose..." at bounding box center [290, 228] width 143 height 22
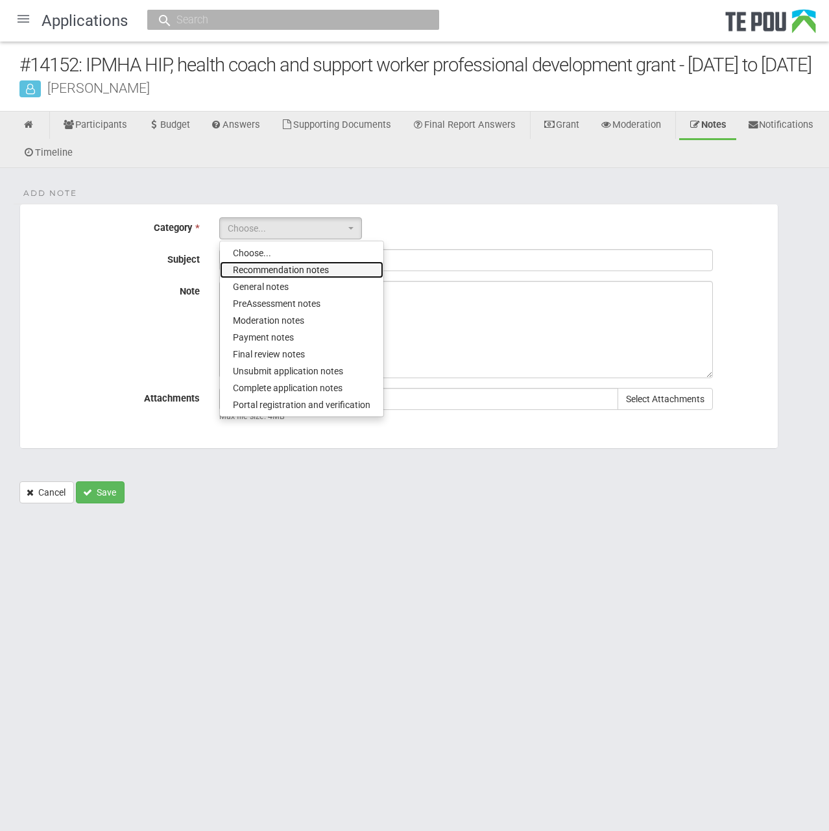
click at [332, 278] on link "Recommendation notes" at bounding box center [302, 269] width 164 height 17
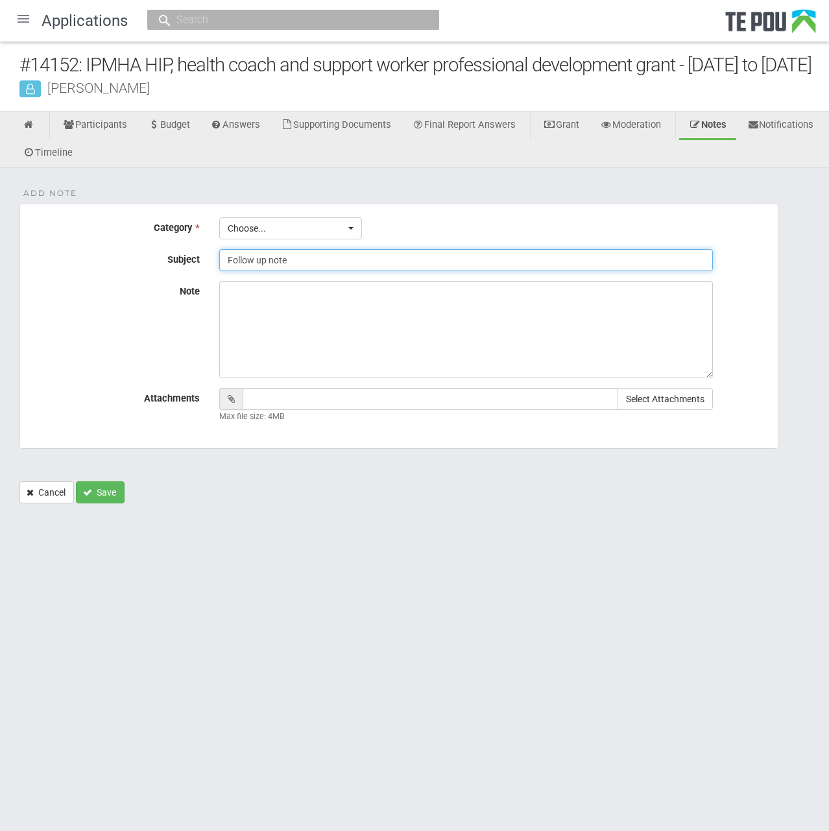
click at [332, 271] on input "Follow up note" at bounding box center [466, 260] width 494 height 22
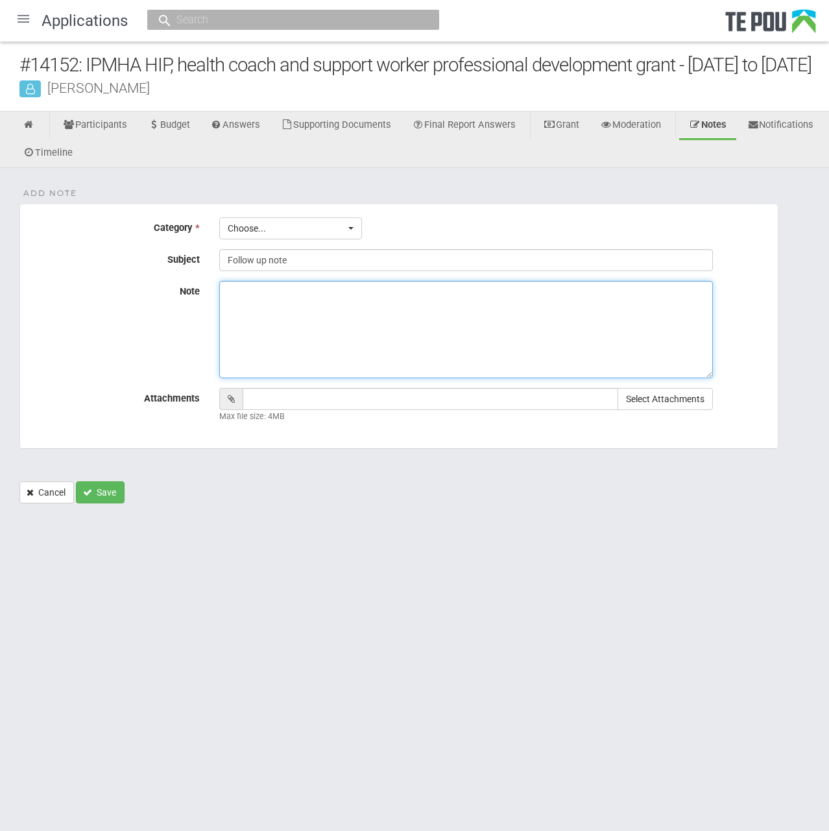
click at [439, 361] on textarea "Note" at bounding box center [466, 329] width 494 height 97
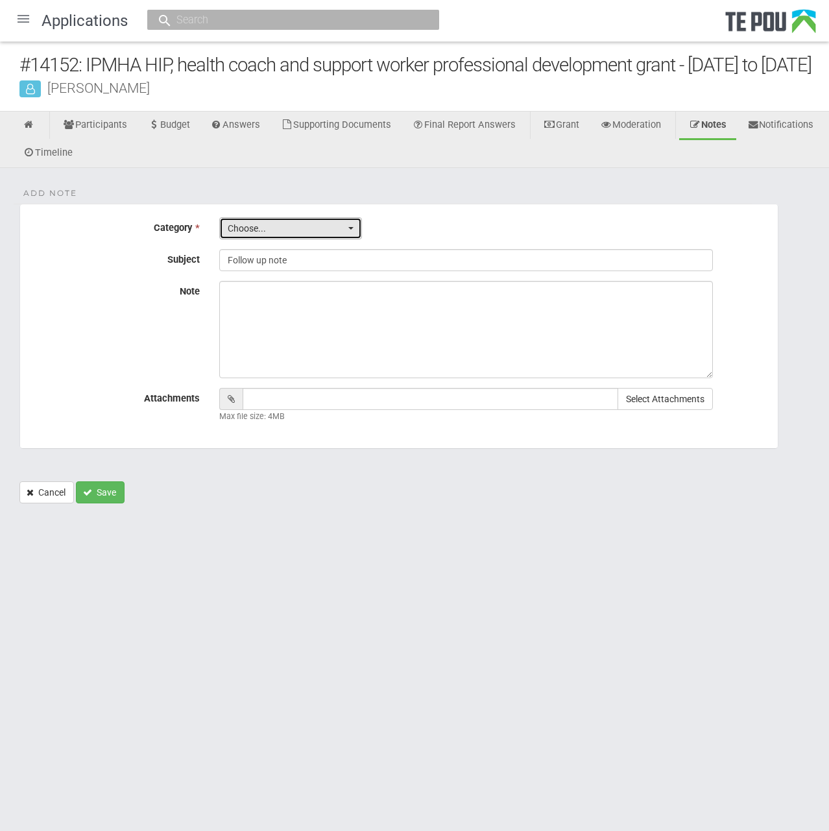
click at [297, 235] on span "Choose..." at bounding box center [286, 228] width 117 height 13
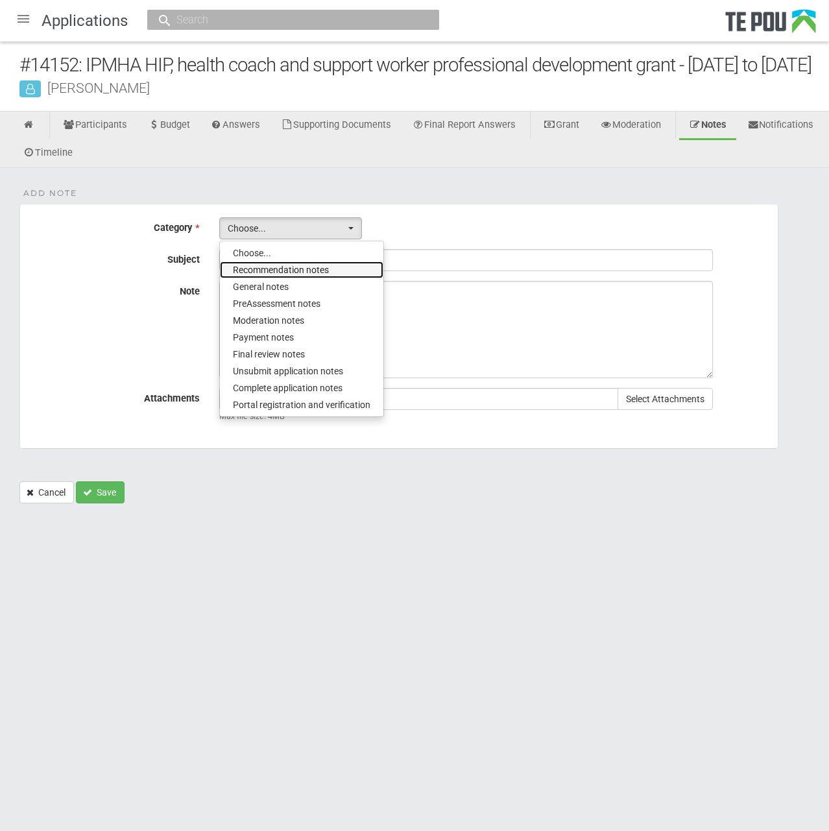
click at [310, 276] on span "Recommendation notes" at bounding box center [281, 269] width 96 height 13
select select "4"
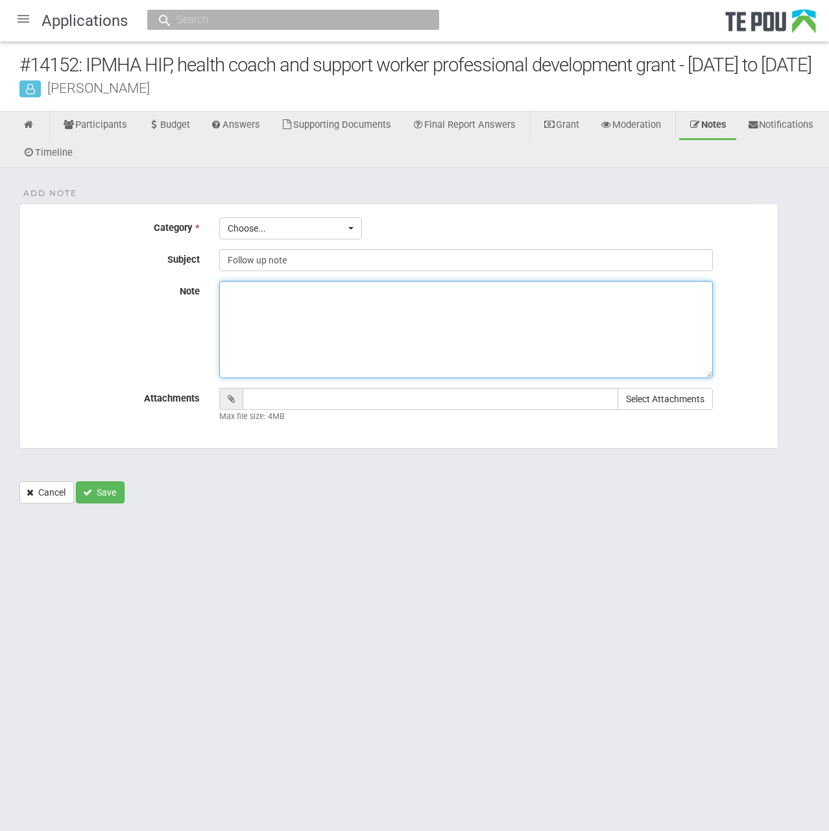
click at [326, 368] on textarea "Note" at bounding box center [466, 329] width 494 height 97
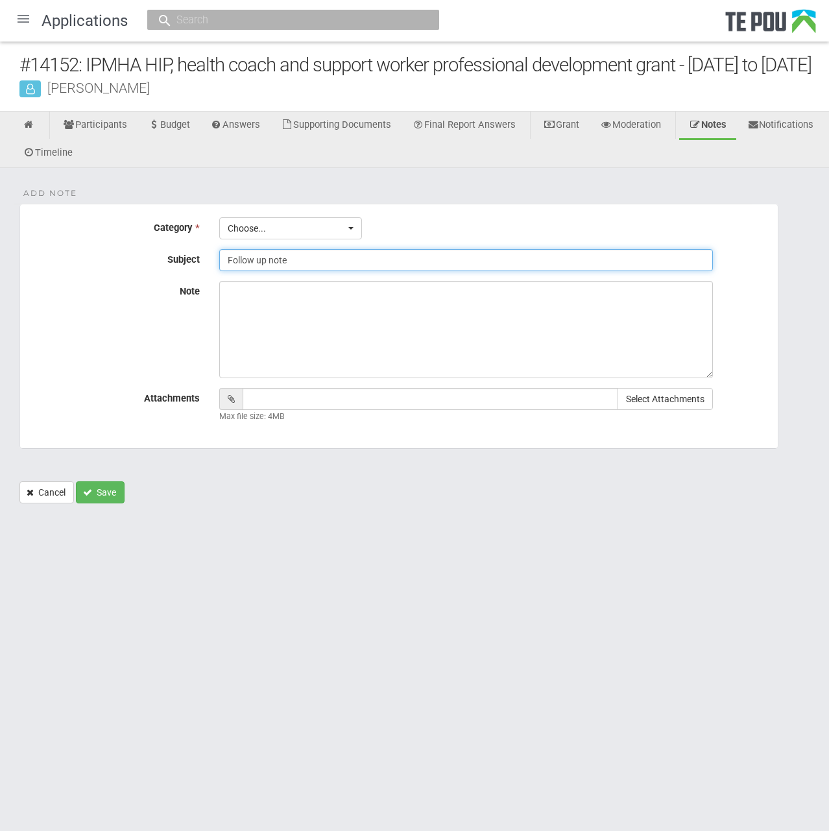
click at [335, 271] on input "Follow up note" at bounding box center [466, 260] width 494 height 22
drag, startPoint x: 335, startPoint y: 289, endPoint x: 269, endPoint y: 287, distance: 66.2
click at [269, 271] on input "Follow up note" at bounding box center [466, 260] width 494 height 22
click at [358, 271] on input "Follow up note" at bounding box center [466, 260] width 494 height 22
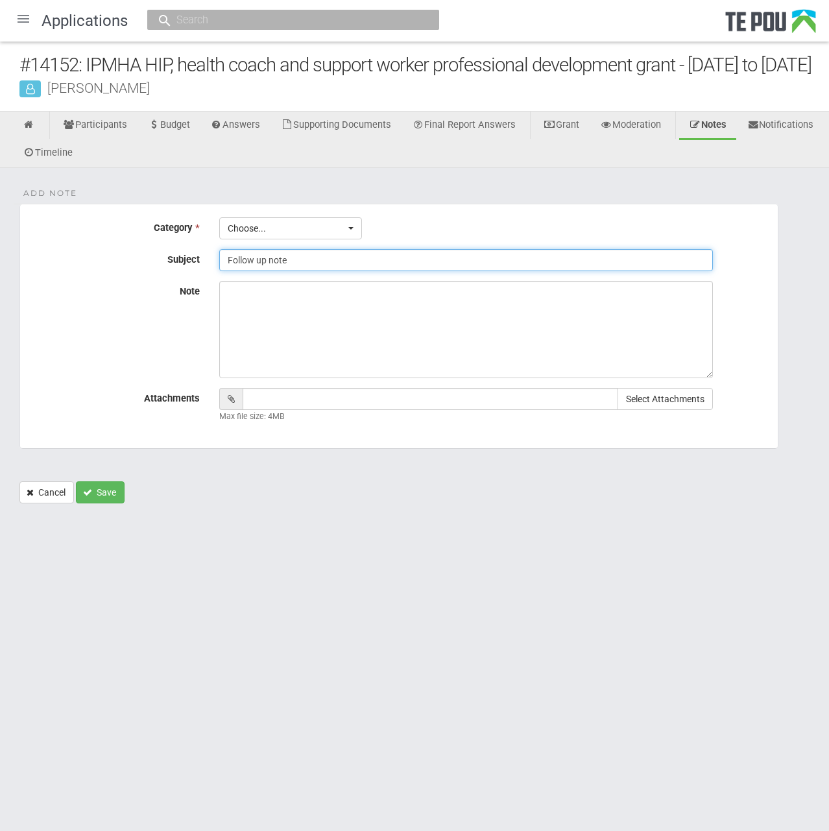
click at [317, 271] on input "Follow up note" at bounding box center [466, 260] width 494 height 22
drag, startPoint x: 301, startPoint y: 285, endPoint x: 270, endPoint y: 282, distance: 31.3
click at [270, 271] on input "Follow up note" at bounding box center [466, 260] width 494 height 22
click at [319, 271] on input "Follow up note" at bounding box center [466, 260] width 494 height 22
click at [367, 271] on input "Follow up note after grant" at bounding box center [466, 260] width 494 height 22
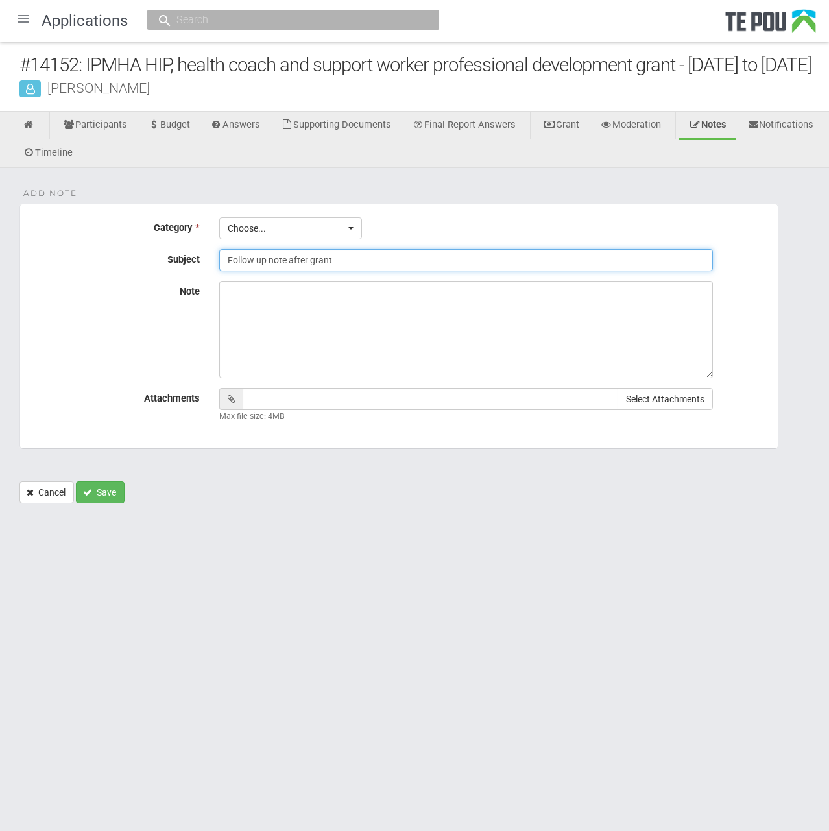
click at [359, 271] on input "Follow up note after grant" at bounding box center [466, 260] width 494 height 22
click at [365, 271] on input "Follow up note after grant" at bounding box center [466, 260] width 494 height 22
drag, startPoint x: 350, startPoint y: 285, endPoint x: 310, endPoint y: 285, distance: 40.9
click at [310, 271] on input "Follow up note after grant" at bounding box center [466, 260] width 494 height 22
click at [374, 271] on input "Follow up note after grant" at bounding box center [466, 260] width 494 height 22
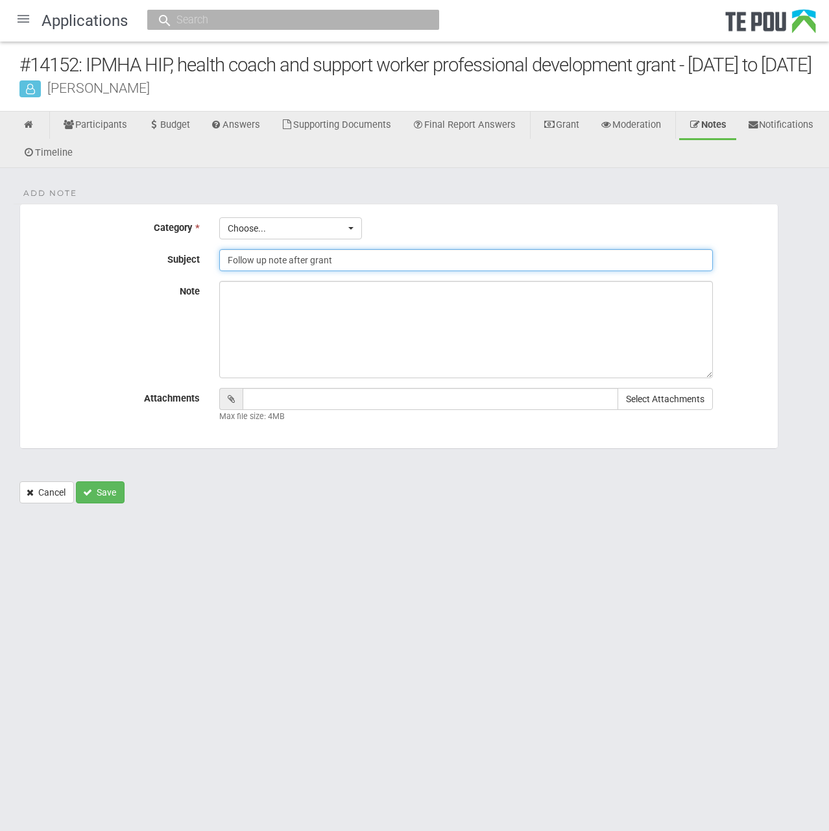
drag, startPoint x: 374, startPoint y: 284, endPoint x: 310, endPoint y: 289, distance: 65.1
click at [310, 271] on input "Follow up note after grant" at bounding box center [466, 260] width 494 height 22
type input "Follow up note after notify outcome"
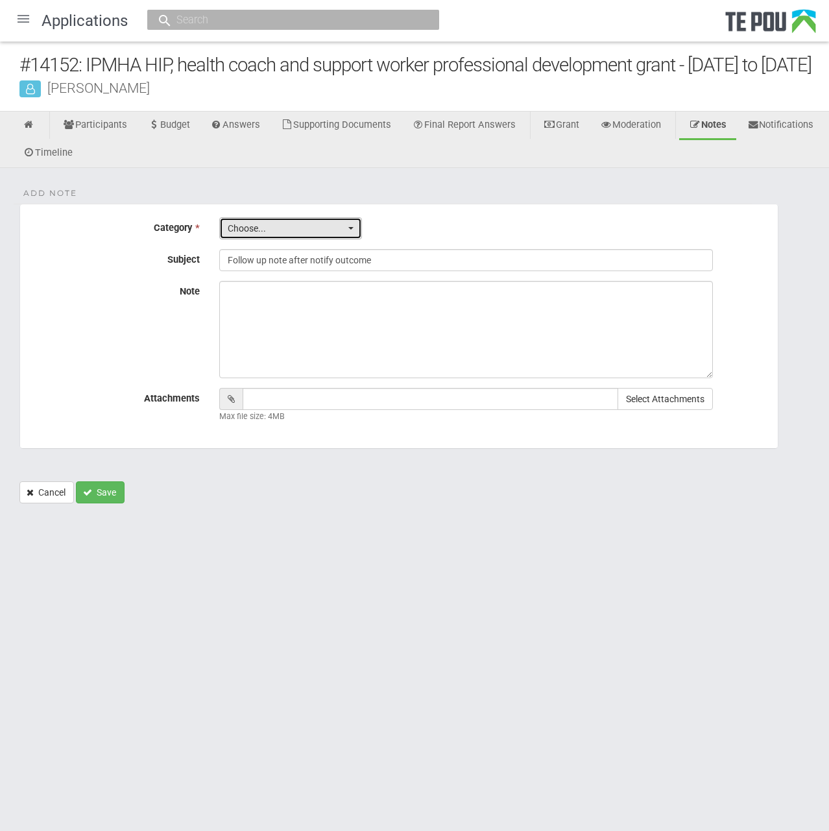
click at [341, 235] on span "Choose..." at bounding box center [286, 228] width 117 height 13
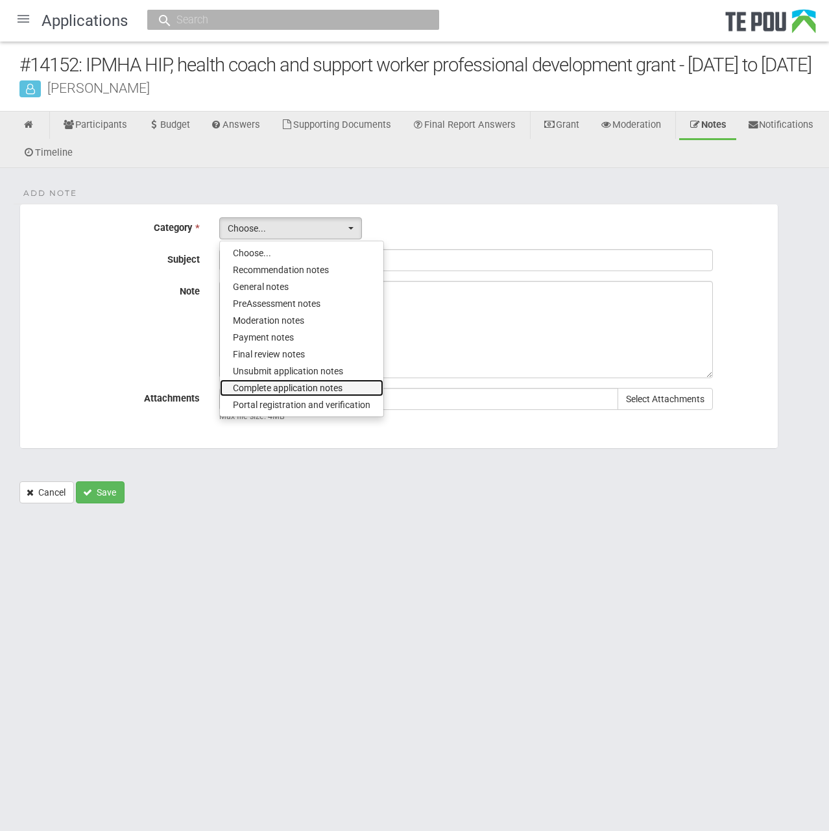
drag, startPoint x: 343, startPoint y: 412, endPoint x: 294, endPoint y: 415, distance: 48.7
click at [294, 395] on span "Complete application notes" at bounding box center [288, 388] width 110 height 13
select select "8"
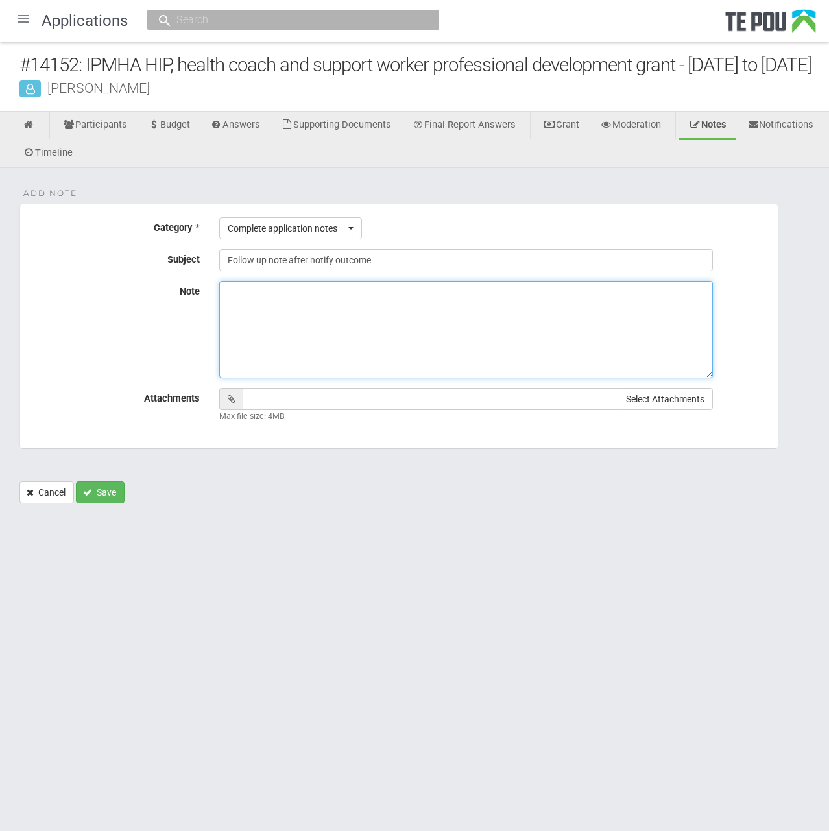
click at [284, 369] on textarea "Note" at bounding box center [466, 329] width 494 height 97
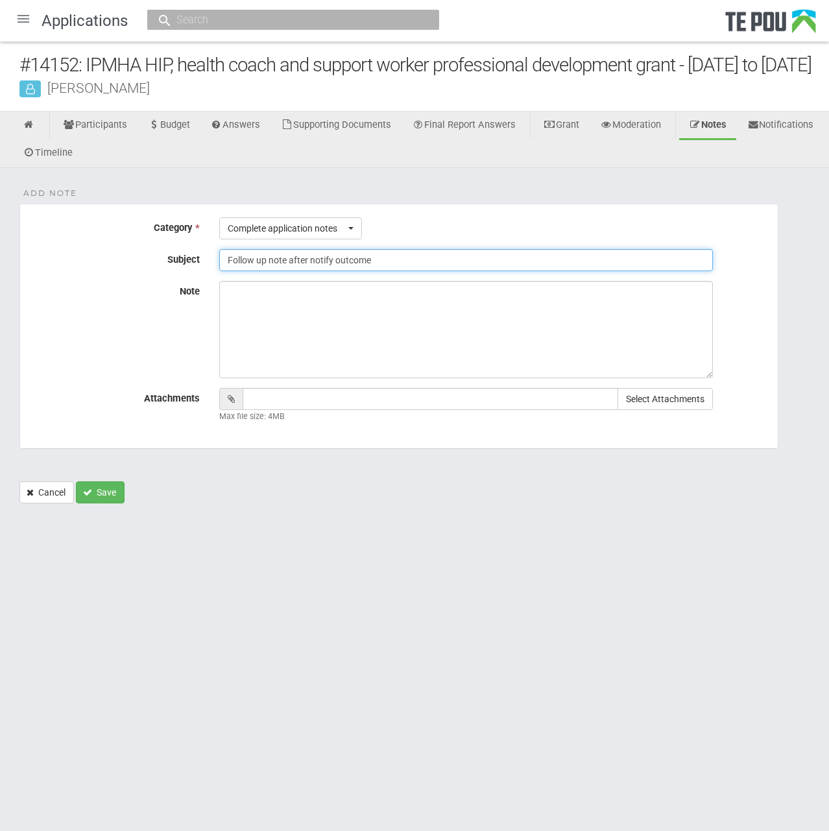
drag, startPoint x: 383, startPoint y: 285, endPoint x: 95, endPoint y: 282, distance: 288.1
click at [95, 271] on div "Subject Follow up note after notify outcome" at bounding box center [399, 260] width 758 height 22
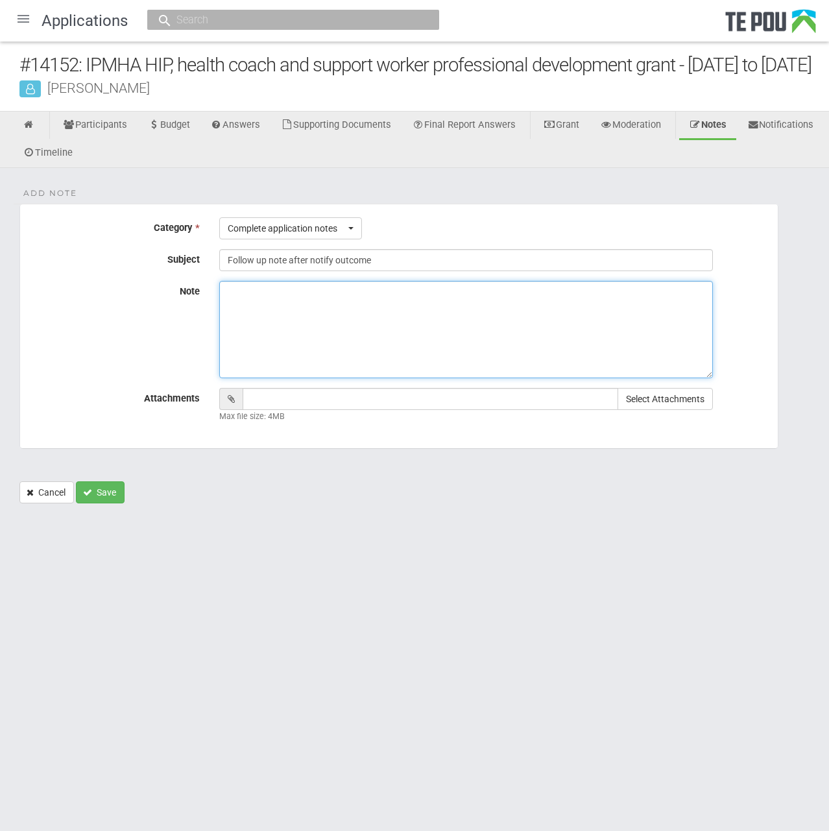
drag, startPoint x: 295, startPoint y: 289, endPoint x: 231, endPoint y: 374, distance: 106.2
click at [231, 374] on textarea "Note" at bounding box center [466, 329] width 494 height 97
click at [344, 333] on textarea "Note" at bounding box center [466, 329] width 494 height 97
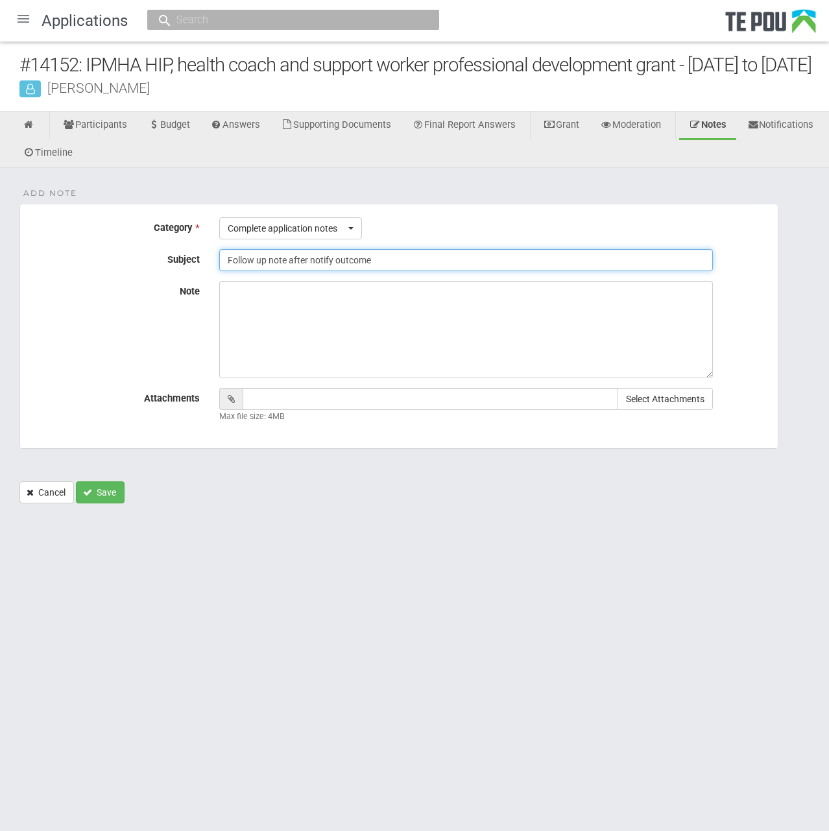
drag, startPoint x: 409, startPoint y: 287, endPoint x: 149, endPoint y: 285, distance: 259.5
click at [149, 271] on div "Subject Follow up note after notify outcome" at bounding box center [399, 260] width 758 height 22
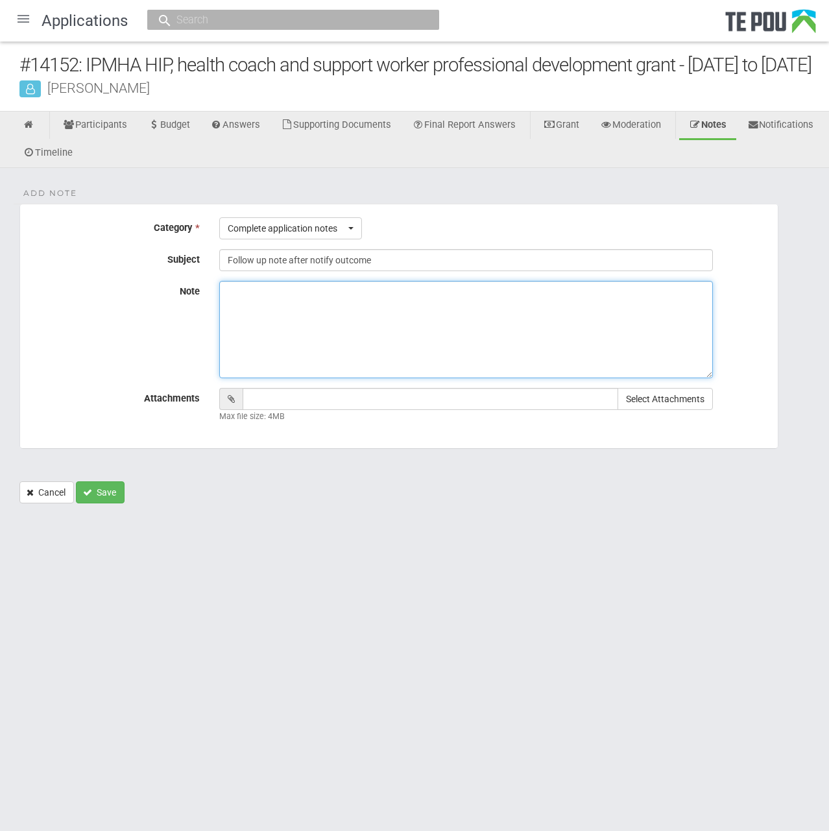
click at [341, 378] on textarea "Note" at bounding box center [466, 329] width 494 height 97
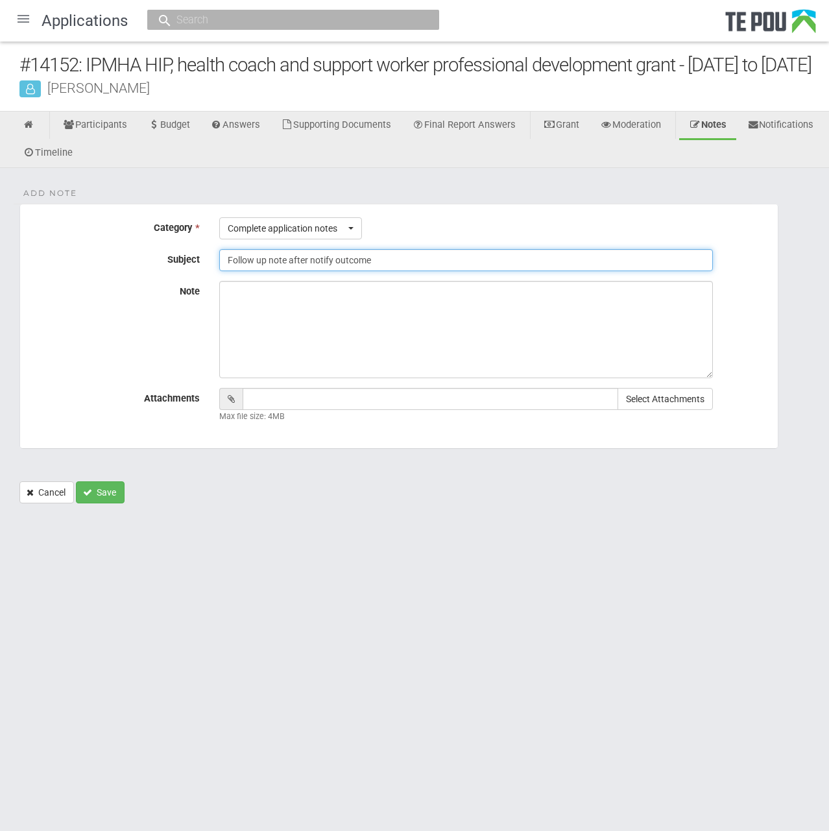
click at [389, 271] on input "Follow up note after notify outcome" at bounding box center [466, 260] width 494 height 22
click at [377, 271] on input "Follow up note after notify outcome" at bounding box center [466, 260] width 494 height 22
drag, startPoint x: 287, startPoint y: 287, endPoint x: 269, endPoint y: 286, distance: 18.8
click at [269, 271] on input "Follow up note after notify outcome" at bounding box center [466, 260] width 494 height 22
click at [359, 597] on html "Home Applications Grant rounds Applicants Organisations Individuals Moderation …" at bounding box center [414, 415] width 829 height 831
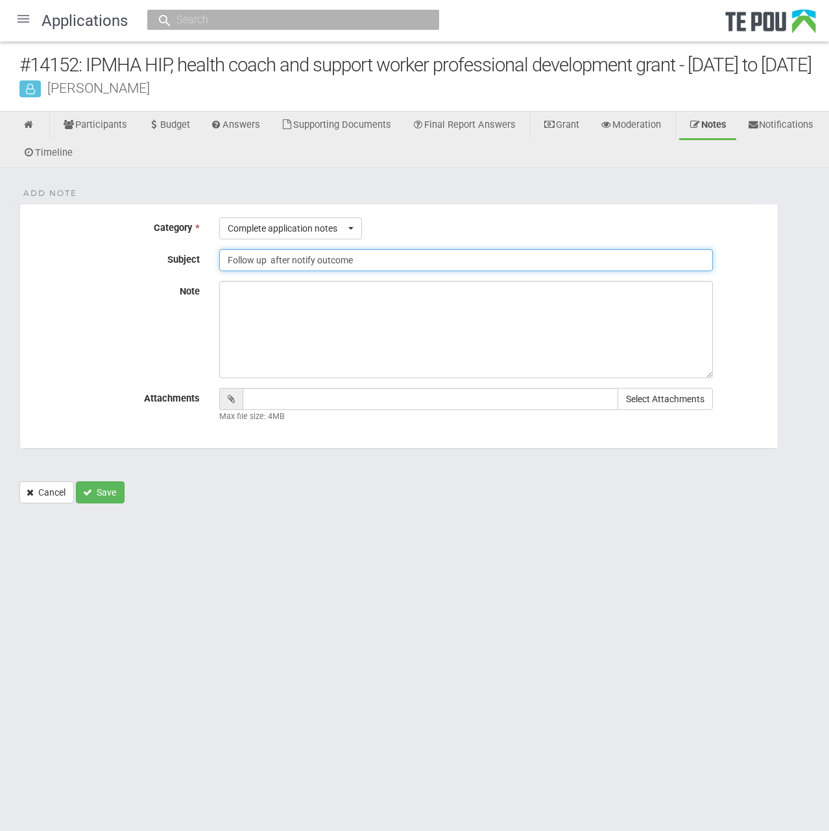
click at [378, 271] on input "Follow up after notify outcome" at bounding box center [466, 260] width 494 height 22
drag, startPoint x: 432, startPoint y: 297, endPoint x: 415, endPoint y: 293, distance: 17.3
click at [432, 297] on fieldset "Add Note Category * Complete application notes Choose... Recommendation notes G…" at bounding box center [398, 326] width 759 height 245
drag, startPoint x: 443, startPoint y: 291, endPoint x: 193, endPoint y: 296, distance: 249.9
click at [193, 271] on div "Subject Follow up after notify outcome" at bounding box center [399, 260] width 758 height 22
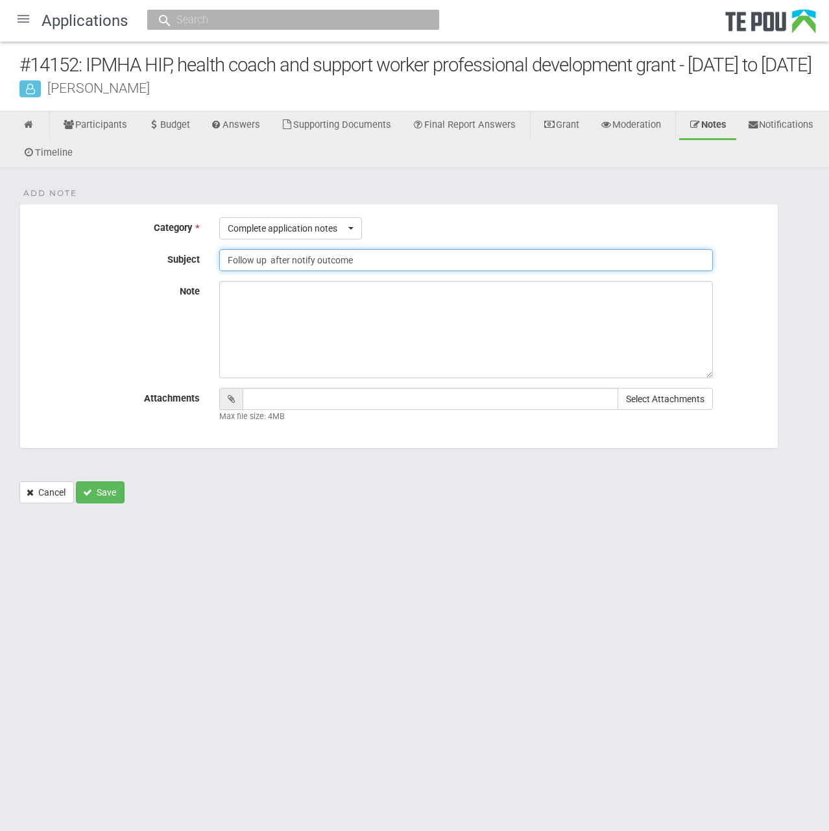
click at [379, 271] on input "Follow up after notify outcome" at bounding box center [466, 260] width 494 height 22
drag, startPoint x: 384, startPoint y: 290, endPoint x: -18, endPoint y: 303, distance: 402.5
click at [0, 303] on html "Home Applications Grant rounds Applicants Organisations Individuals Moderation …" at bounding box center [414, 415] width 829 height 831
paste input "Applicant Unresponsive"
type input "Applicant Unresponsive"
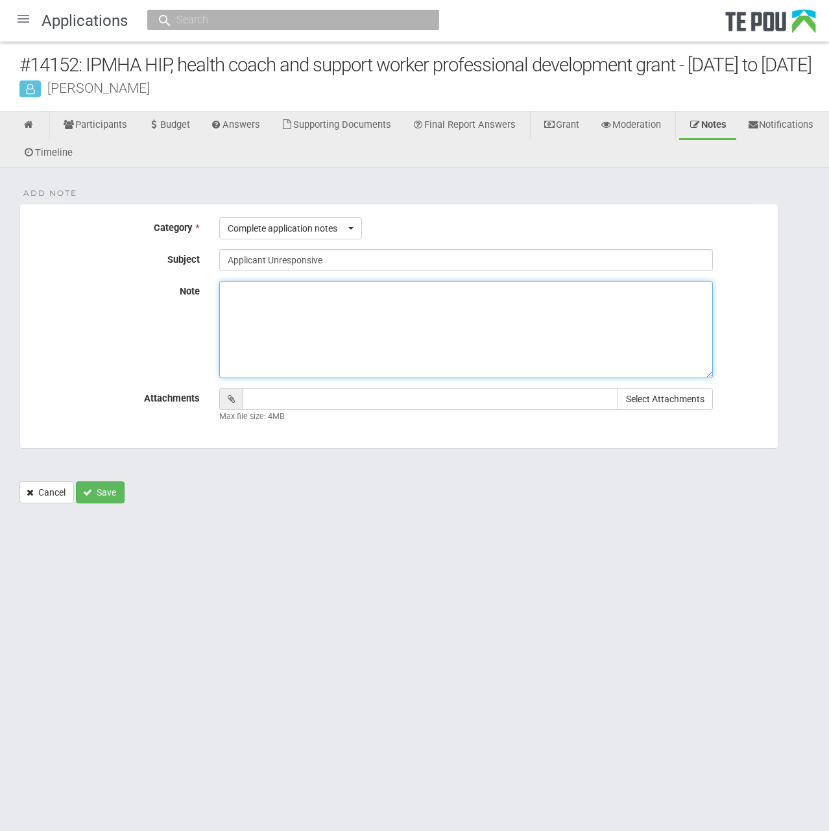
click at [312, 346] on textarea "Note" at bounding box center [466, 329] width 494 height 97
paste textarea "Grant was approved, but the applicant did not accept the offer. Follow-up confi…"
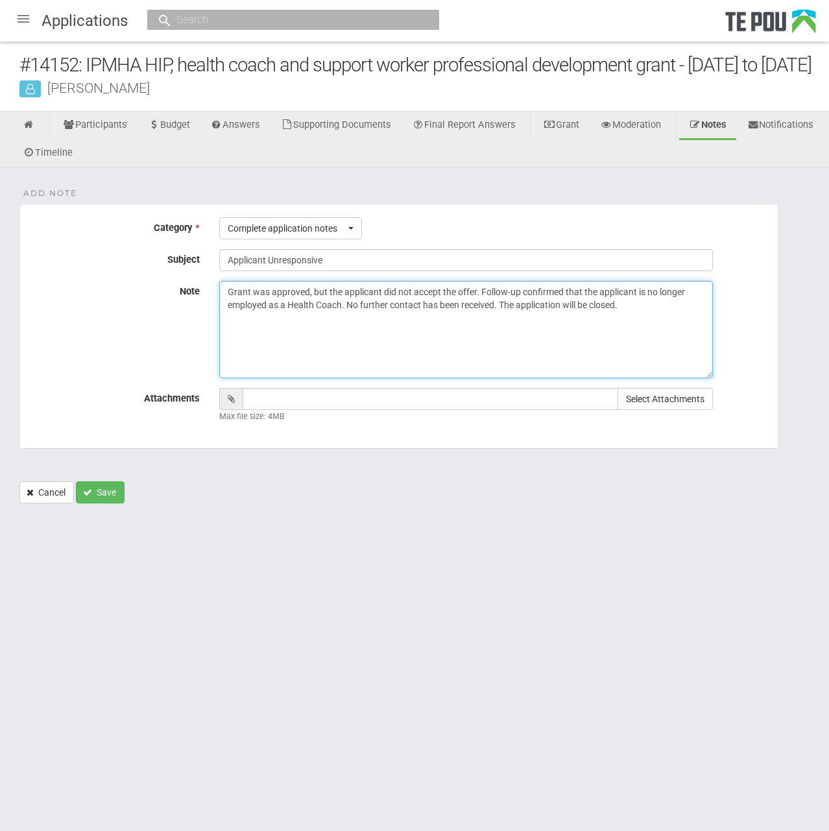
click at [619, 346] on textarea "Grant was approved, but the applicant did not accept the offer. Follow-up confi…" at bounding box center [466, 329] width 494 height 97
click at [626, 362] on textarea "Grant was approved, but the applicant did not accept the offer. Follow-up confi…" at bounding box center [466, 329] width 494 height 97
type textarea "Grant was approved, but the applicant did not accept the offer. Follow-up confi…"
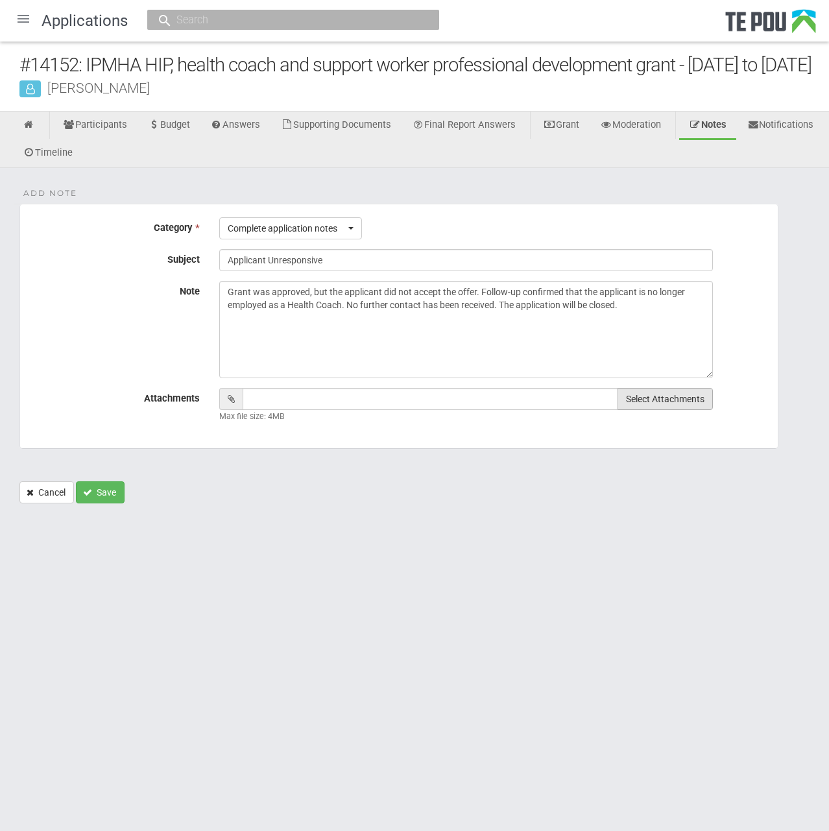
click at [674, 410] on button "Select Attachments" at bounding box center [665, 399] width 95 height 22
type input "C:\fakepath\14152.pdf"
type input "14152.pdf"
click at [394, 549] on body "Home Applications Grant rounds Applicants Organisations Individuals Moderation …" at bounding box center [414, 274] width 829 height 549
click at [151, 412] on fieldset "Add Note Category * Complete application notes Choose... Recommendation notes G…" at bounding box center [398, 326] width 759 height 245
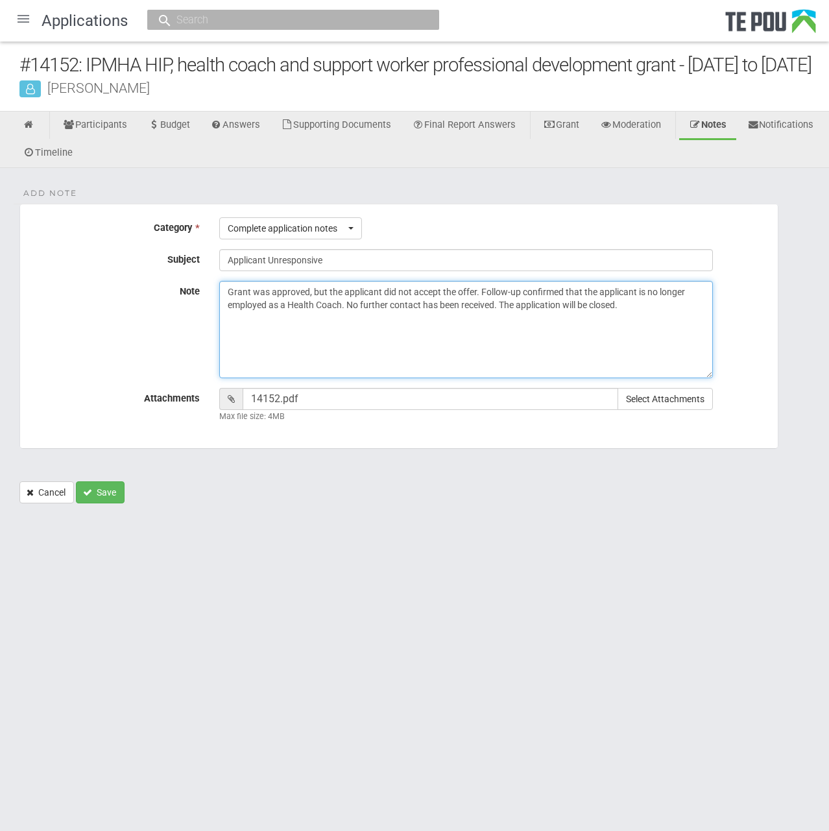
click at [521, 378] on textarea "Grant was approved, but the applicant did not accept the offer. Follow-up confi…" at bounding box center [466, 329] width 494 height 97
click at [500, 359] on textarea "Grant was approved, but the applicant did not accept the offer. Follow-up confi…" at bounding box center [466, 329] width 494 height 97
click at [639, 350] on textarea "Grant was approved, but the applicant did not accept the offer. Follow-up confi…" at bounding box center [466, 329] width 494 height 97
click at [637, 328] on textarea "Grant was approved, but the applicant did not accept the offer. Follow-up confi…" at bounding box center [466, 329] width 494 height 97
click at [638, 340] on textarea "Grant was approved, but the applicant did not accept the offer. Follow-up confi…" at bounding box center [466, 329] width 494 height 97
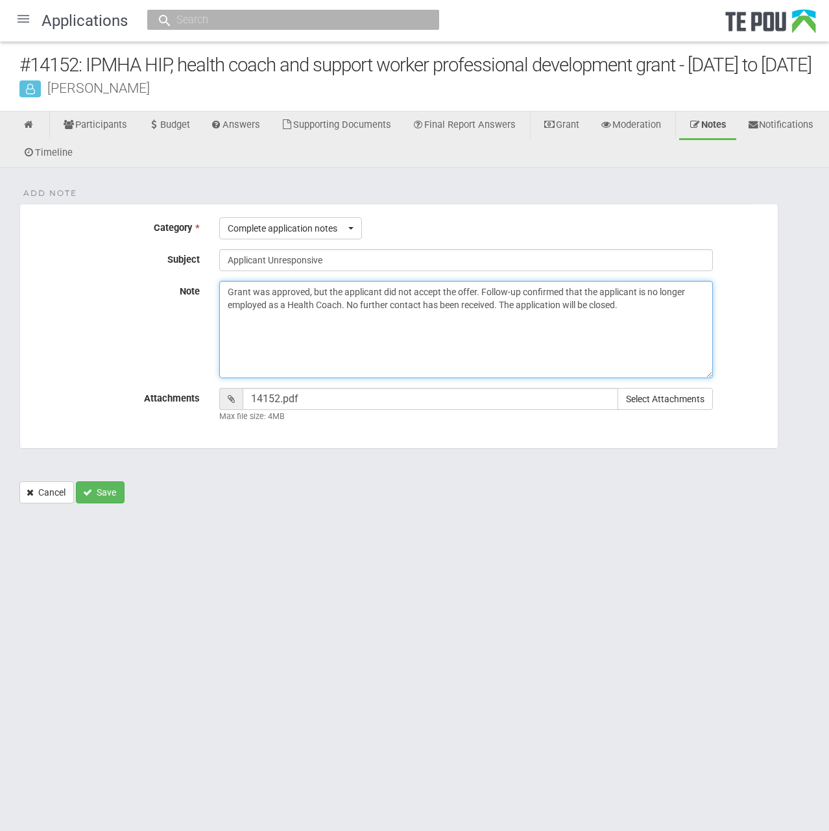
click at [638, 349] on textarea "Grant was approved, but the applicant did not accept the offer. Follow-up confi…" at bounding box center [466, 329] width 494 height 97
click at [514, 337] on textarea "Grant was approved, but the applicant did not accept the offer. Follow-up confi…" at bounding box center [466, 329] width 494 height 97
click at [507, 337] on textarea "Grant was approved, but the applicant did not accept the offer. Follow-up confi…" at bounding box center [466, 329] width 494 height 97
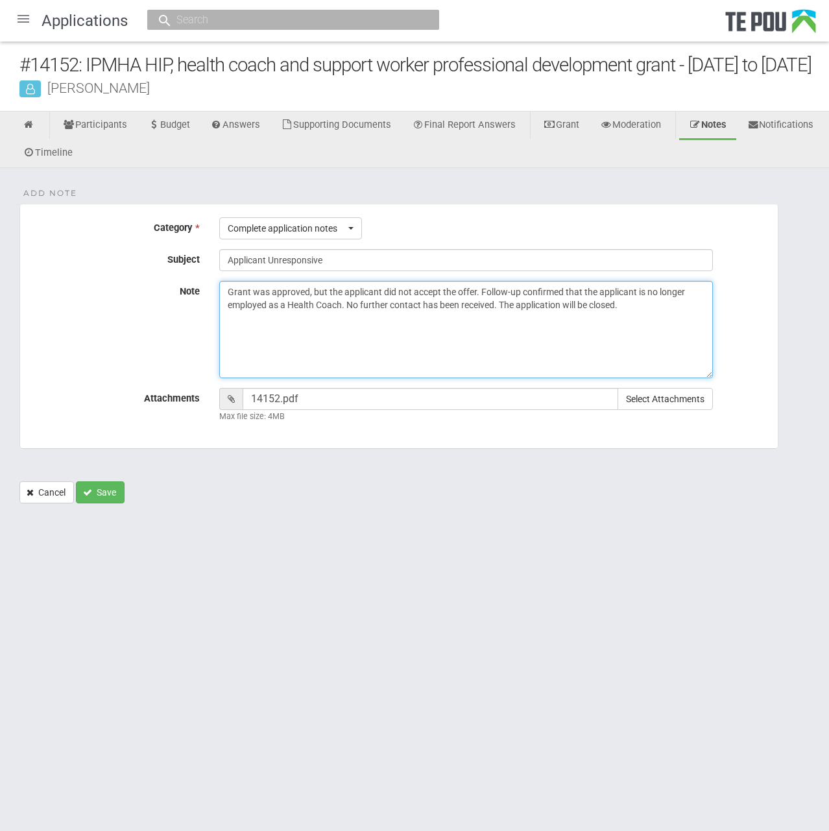
drag, startPoint x: 633, startPoint y: 328, endPoint x: 501, endPoint y: 332, distance: 132.4
click at [501, 332] on textarea "Grant was approved, but the applicant did not accept the offer. Follow-up confi…" at bounding box center [466, 329] width 494 height 97
click at [613, 352] on textarea "Grant was approved, but the applicant did not accept the offer. Follow-up confi…" at bounding box center [466, 329] width 494 height 97
click at [630, 335] on textarea "Grant was approved, but the applicant did not accept the offer. Follow-up confi…" at bounding box center [466, 329] width 494 height 97
drag, startPoint x: 633, startPoint y: 335, endPoint x: 500, endPoint y: 331, distance: 133.7
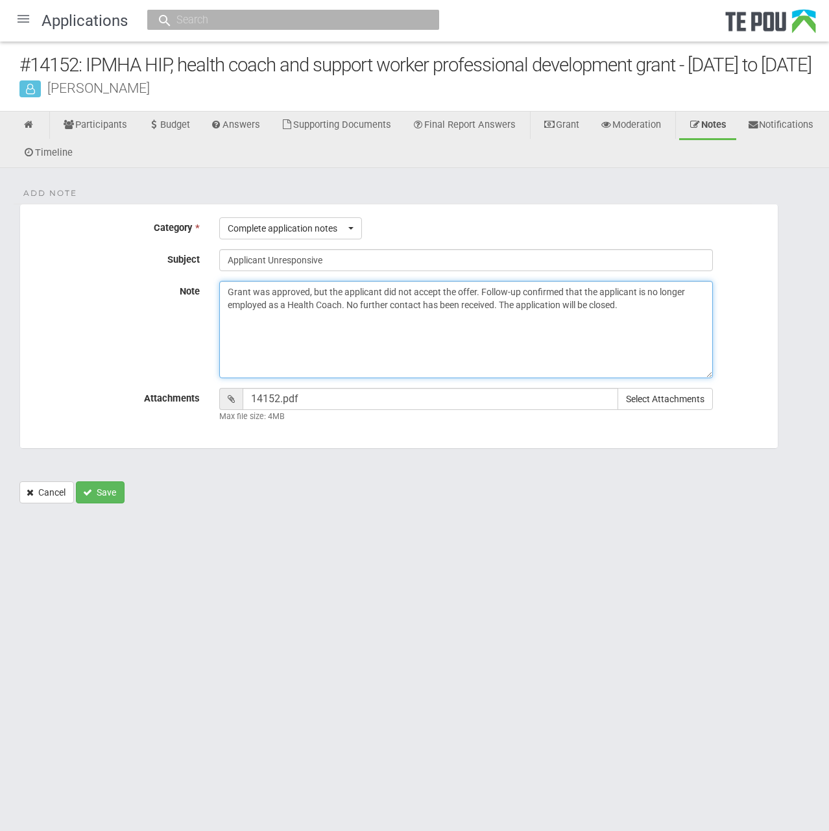
click at [500, 331] on textarea "Grant was approved, but the applicant did not accept the offer. Follow-up confi…" at bounding box center [466, 329] width 494 height 97
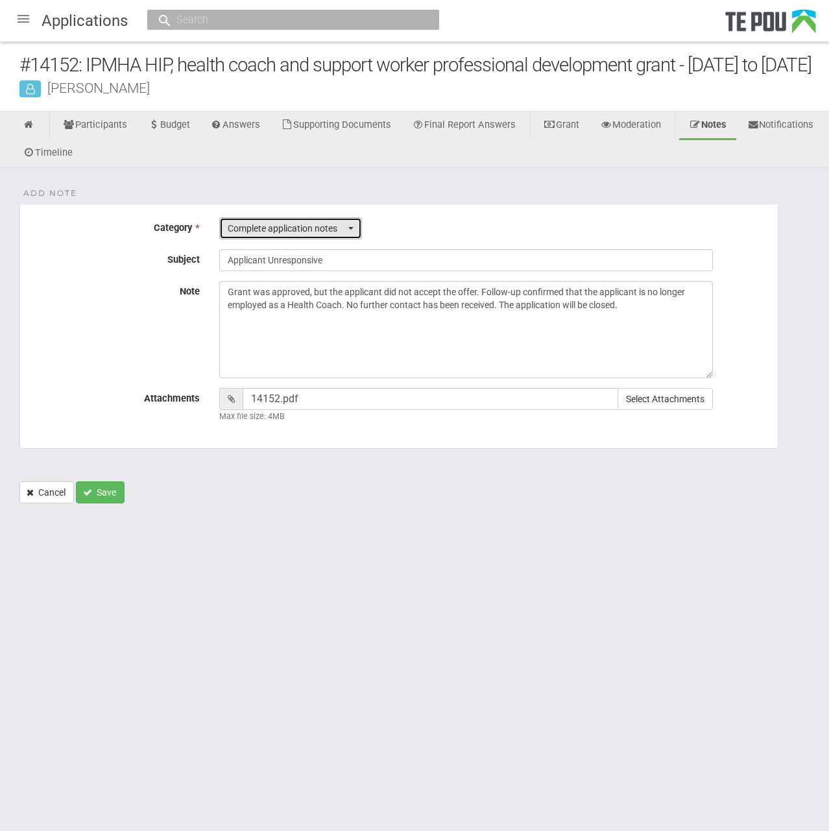
click at [356, 239] on button "Complete application notes" at bounding box center [290, 228] width 143 height 22
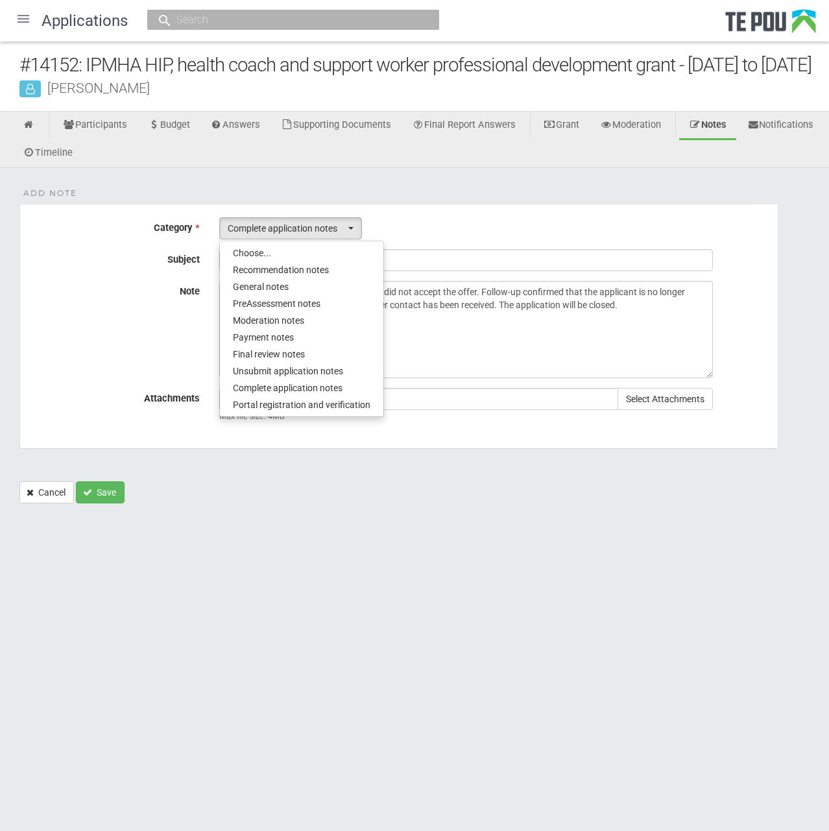
click at [82, 362] on div "Note Grant was approved, but the applicant did not accept the offer. Follow-up …" at bounding box center [399, 329] width 758 height 97
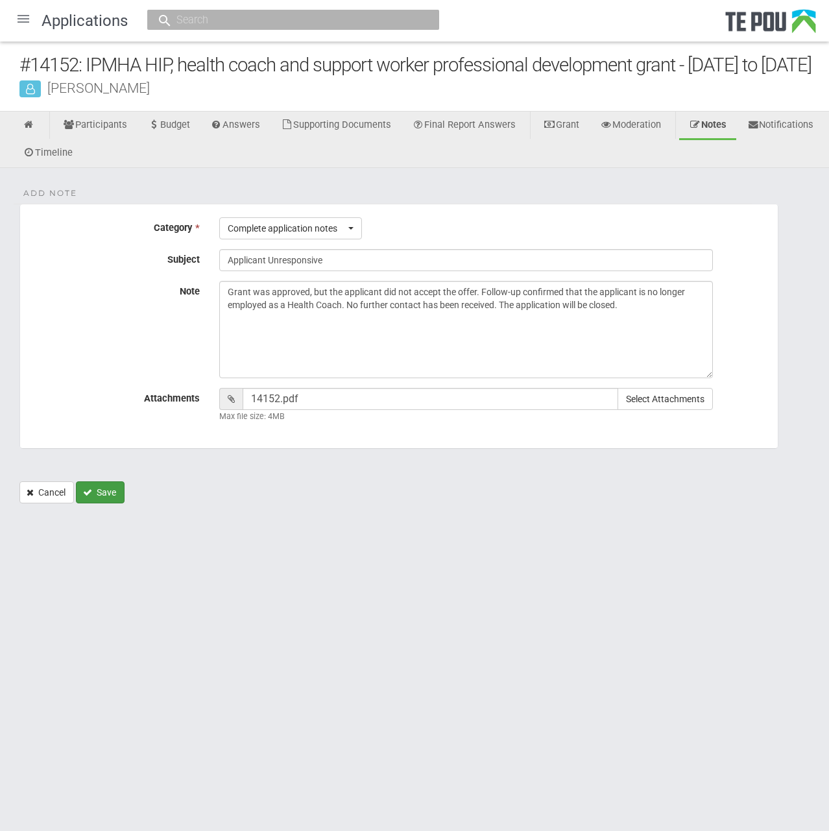
click at [104, 504] on button "Save" at bounding box center [100, 492] width 49 height 22
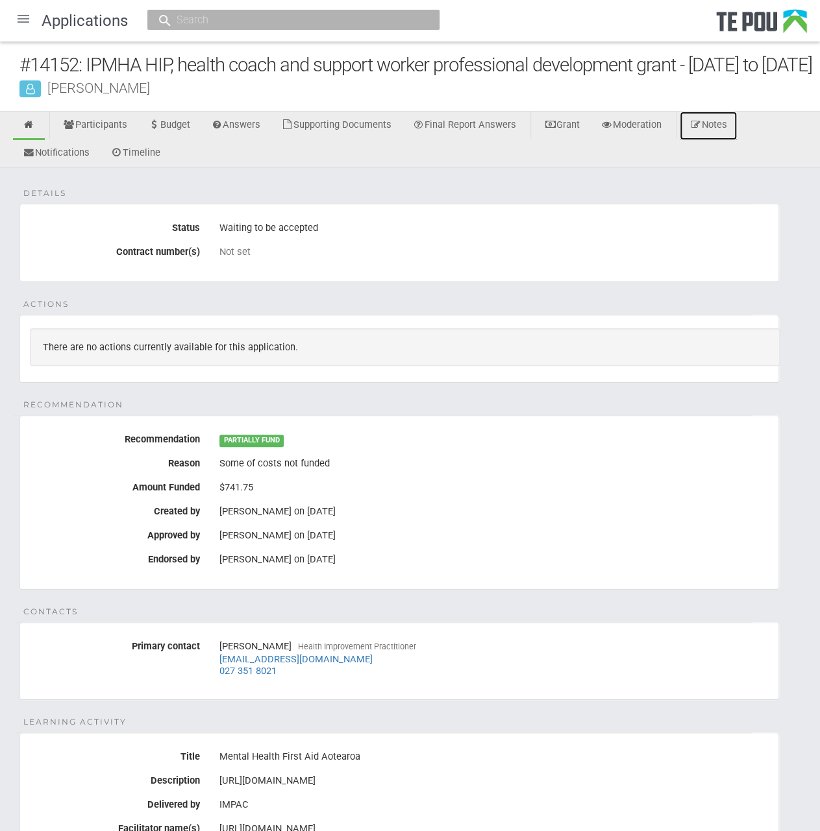
click at [729, 140] on link "Notes" at bounding box center [707, 126] width 57 height 29
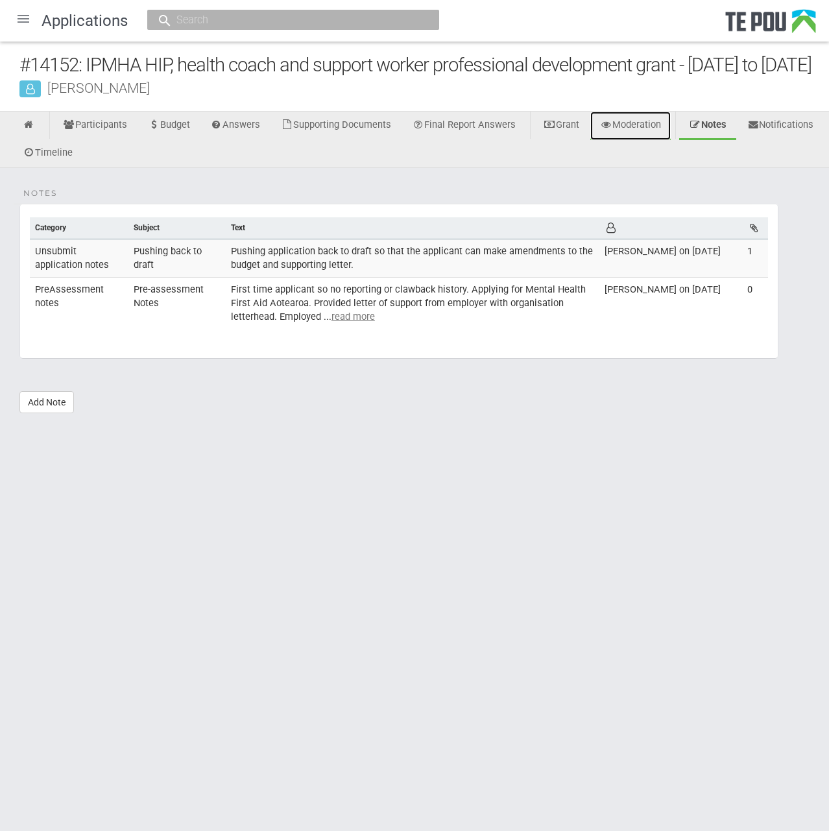
click at [648, 140] on link "Moderation" at bounding box center [630, 126] width 80 height 29
click at [738, 140] on link "Notifications" at bounding box center [781, 126] width 86 height 29
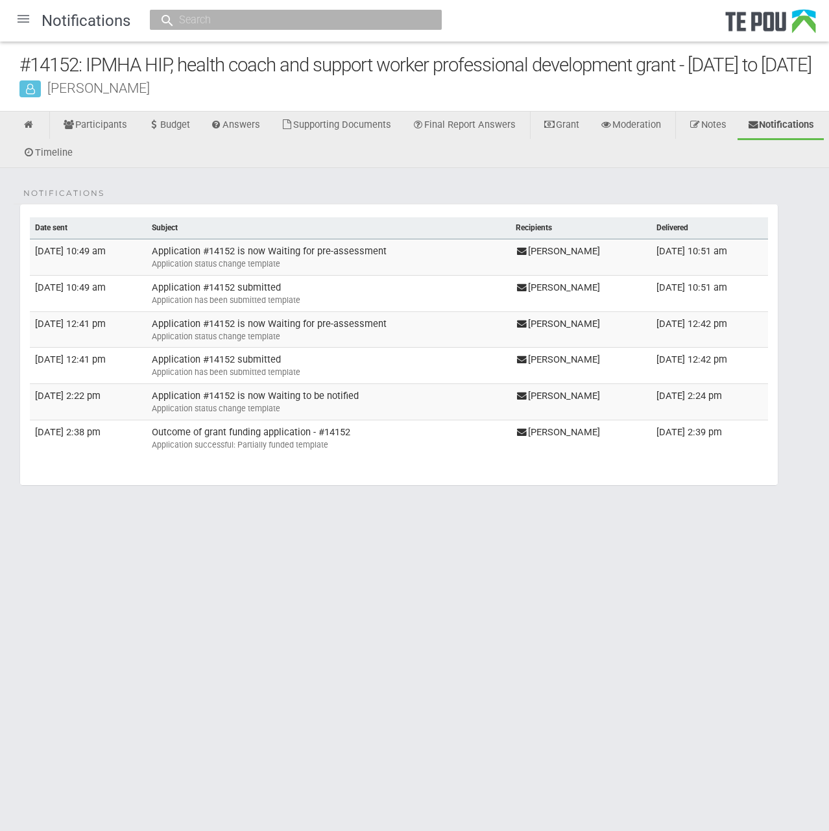
click at [633, 642] on html "Home Applications [PERSON_NAME] Applicants Organisations Individuals Moderation…" at bounding box center [414, 415] width 829 height 831
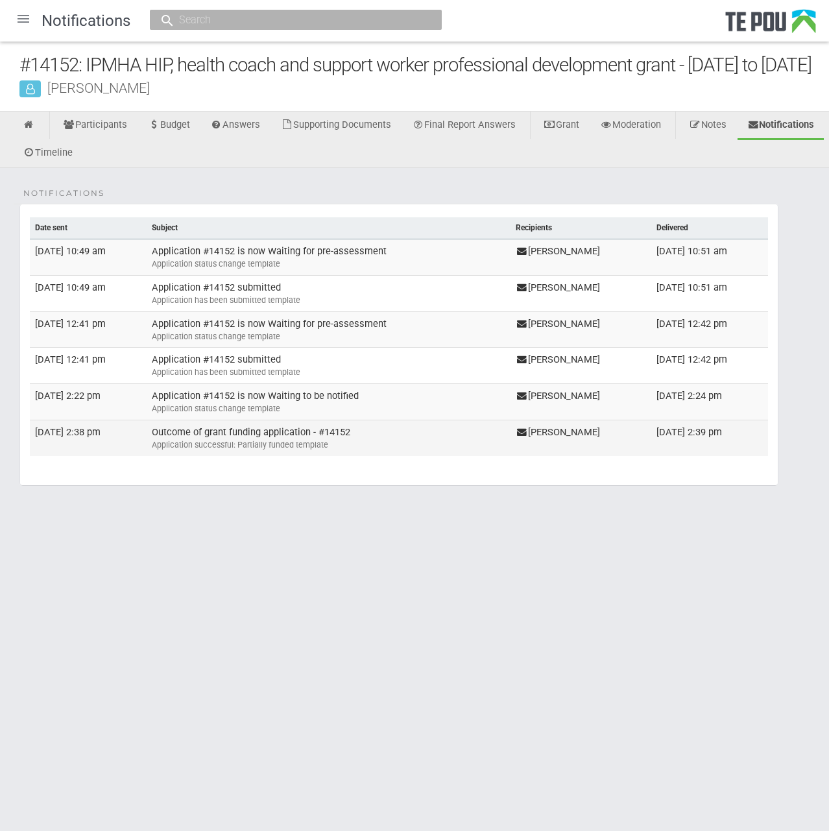
click at [291, 455] on td "Outcome of grant funding application - #14152 Application successful: Partially…" at bounding box center [329, 438] width 364 height 36
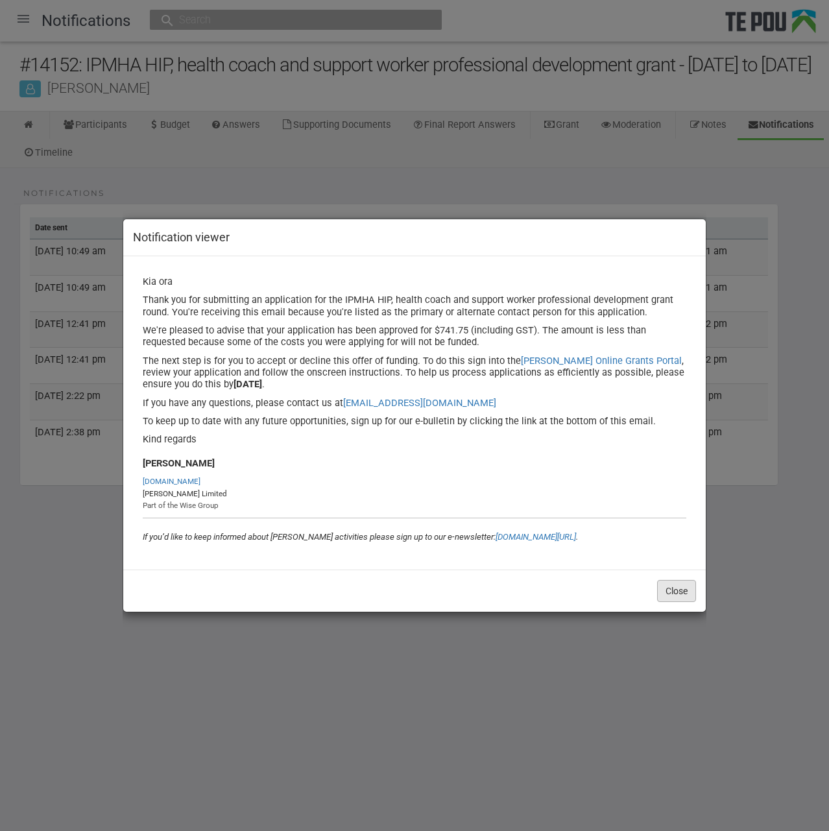
click at [679, 598] on button "Close" at bounding box center [676, 591] width 39 height 22
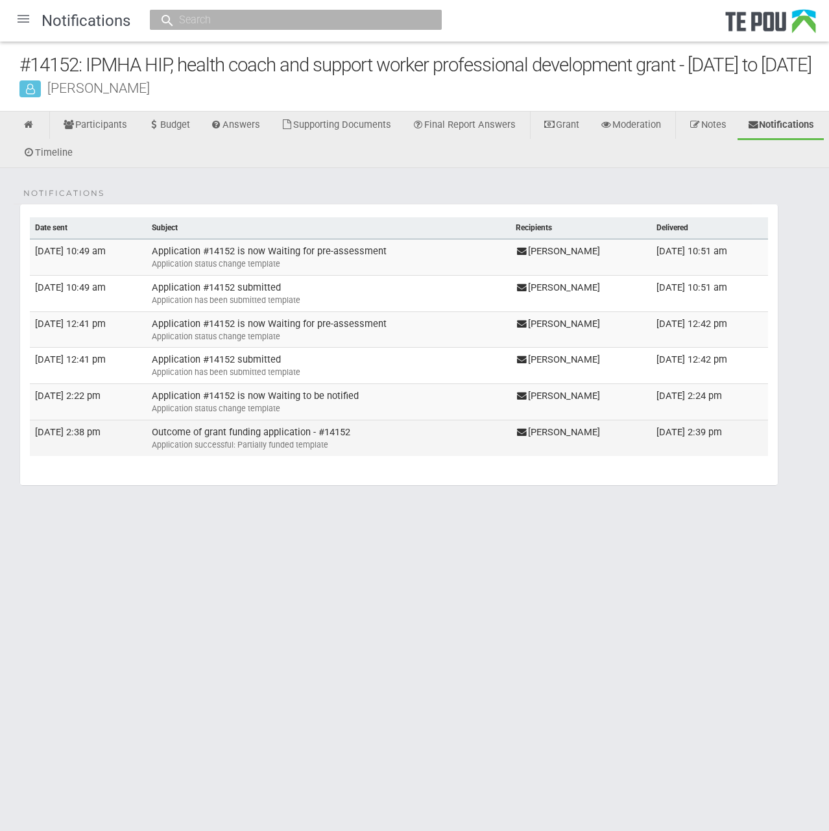
click at [269, 455] on td "Outcome of grant funding application - #14152 Application successful: Partially…" at bounding box center [329, 438] width 364 height 36
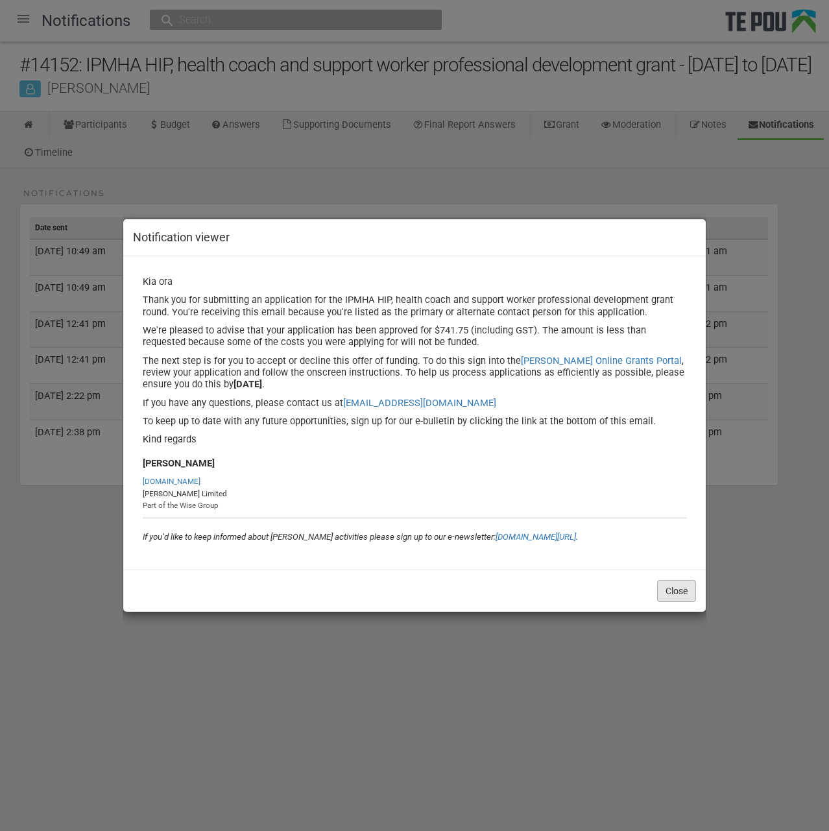
click at [681, 592] on button "Close" at bounding box center [676, 591] width 39 height 22
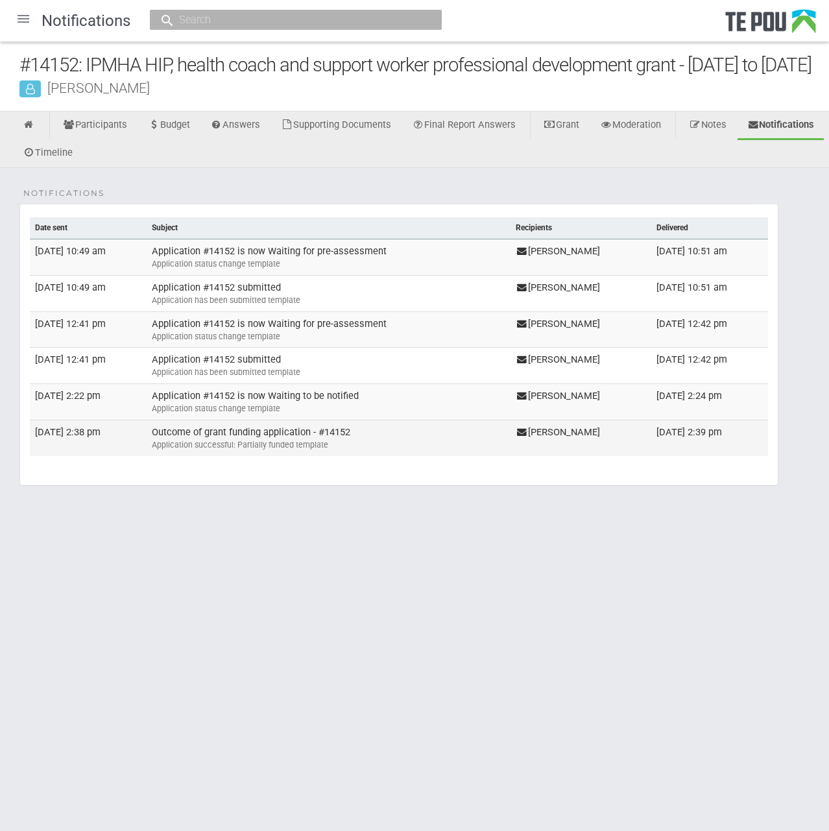
drag, startPoint x: 143, startPoint y: 476, endPoint x: 230, endPoint y: 474, distance: 87.0
click at [230, 455] on tr "14 March, 2025, 2:38 pm Outcome of grant funding application - #14152 Applicati…" at bounding box center [399, 438] width 738 height 36
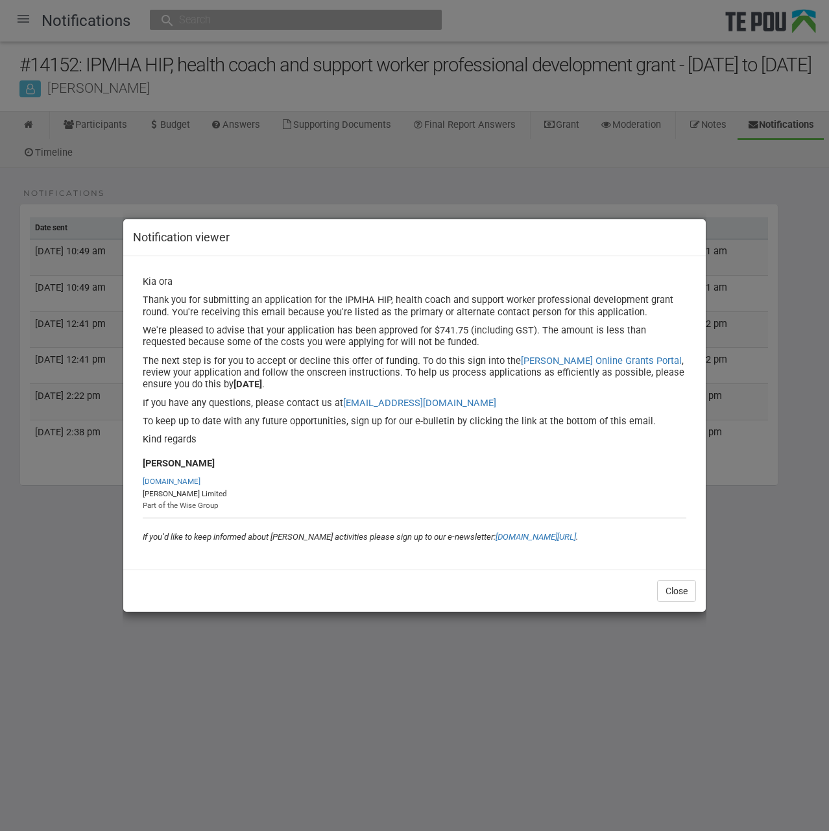
drag, startPoint x: 230, startPoint y: 474, endPoint x: 235, endPoint y: 564, distance: 89.7
click at [235, 568] on div "Notification viewer Outcome of grant funding application Kia ora Thank you for …" at bounding box center [415, 415] width 584 height 831
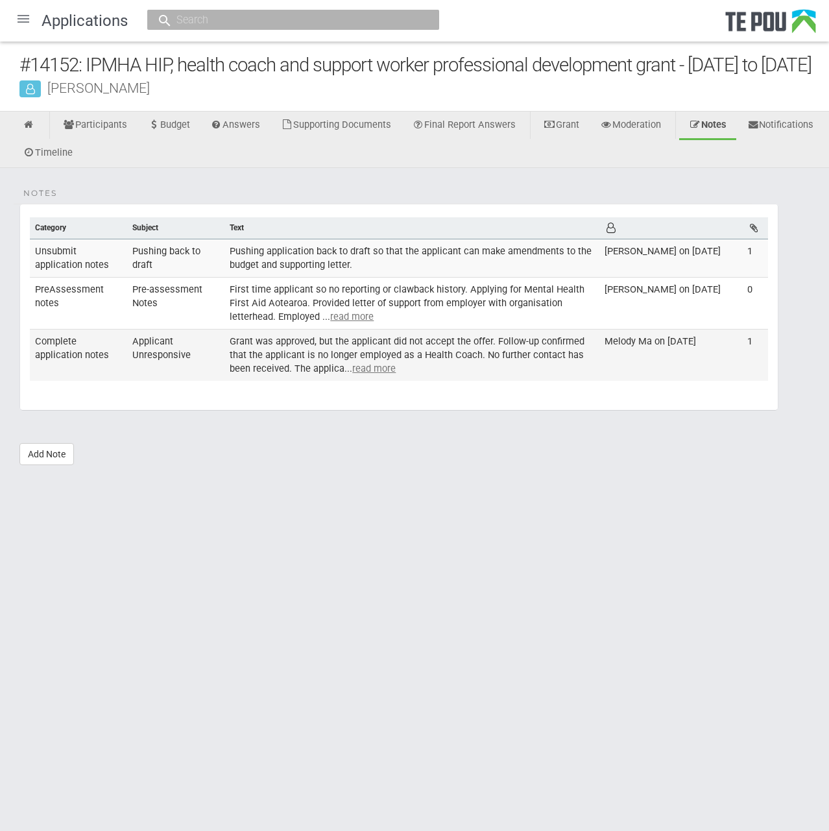
click at [393, 380] on td "Grant was approved, but the applicant did not accept the offer. Follow-up confi…" at bounding box center [412, 354] width 375 height 51
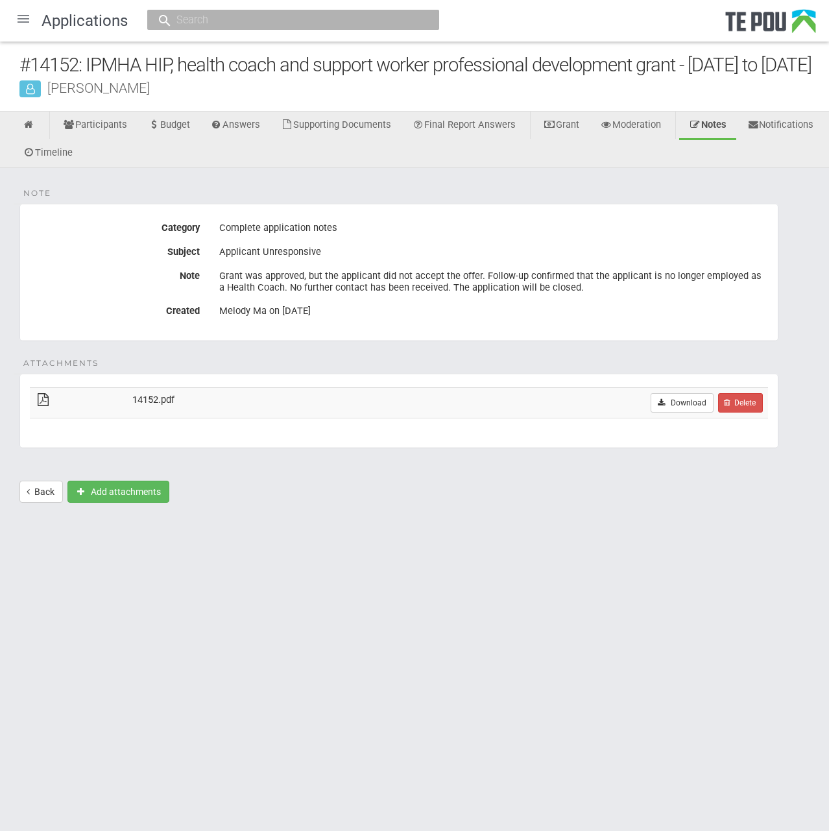
drag, startPoint x: 167, startPoint y: 213, endPoint x: 160, endPoint y: 212, distance: 7.3
click at [167, 213] on div "Note Category Complete application notes Subject Applicant Unresponsive Note Gr…" at bounding box center [414, 342] width 829 height 348
click at [23, 130] on icon at bounding box center [29, 125] width 12 height 10
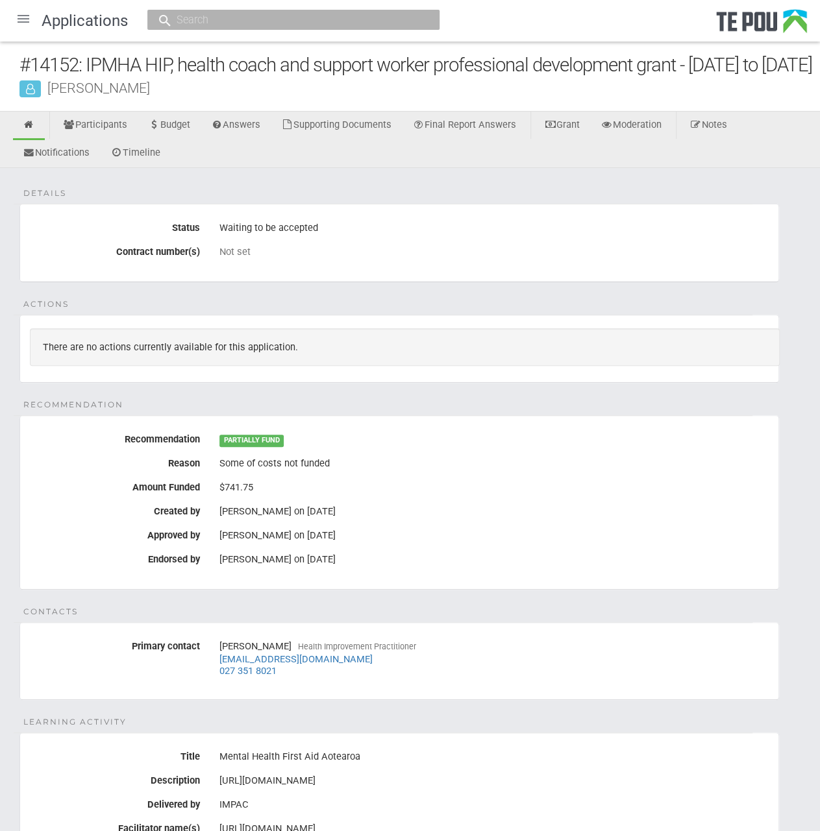
click at [195, 363] on div "There are no actions currently available for this application." at bounding box center [404, 347] width 749 height 38
click at [78, 342] on fieldset "Actions There are no actions currently available for this application." at bounding box center [398, 349] width 759 height 68
click at [45, 310] on span "Actions" at bounding box center [45, 304] width 45 height 12
click at [274, 319] on div "Details Status Waiting to be accepted Contract number(s) Not set Actions There …" at bounding box center [410, 571] width 820 height 807
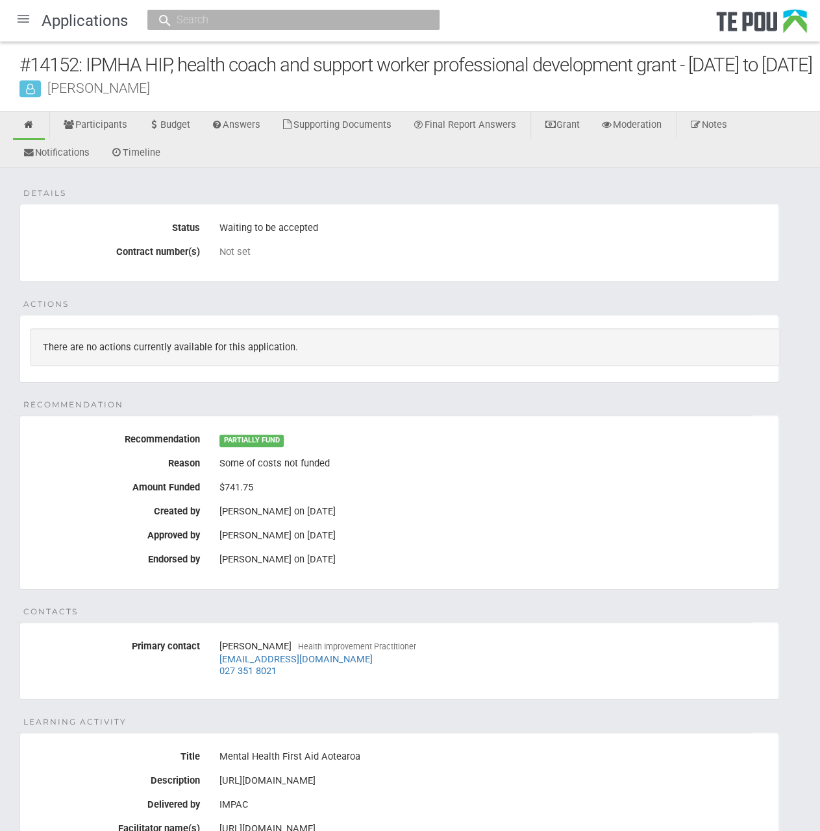
click at [269, 383] on fieldset "Actions There are no actions currently available for this application." at bounding box center [398, 349] width 759 height 68
click at [267, 383] on fieldset "Actions There are no actions currently available for this application." at bounding box center [398, 349] width 759 height 68
